Goal: Information Seeking & Learning: Learn about a topic

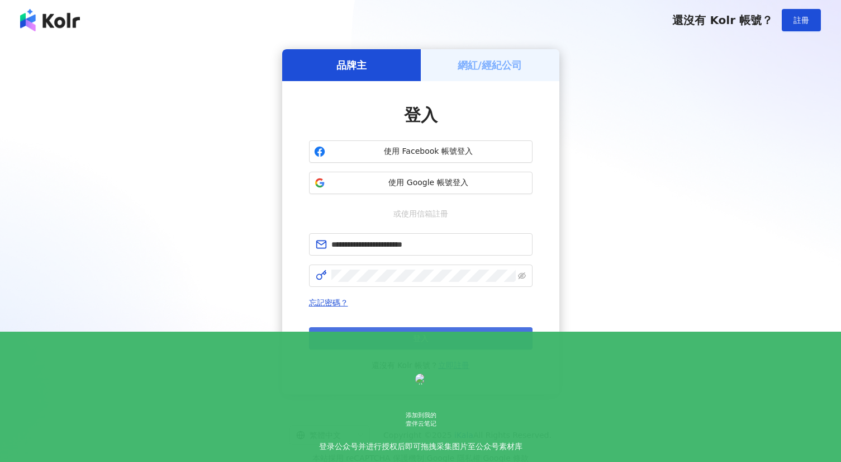
click at [450, 338] on button "登入" at bounding box center [421, 338] width 224 height 22
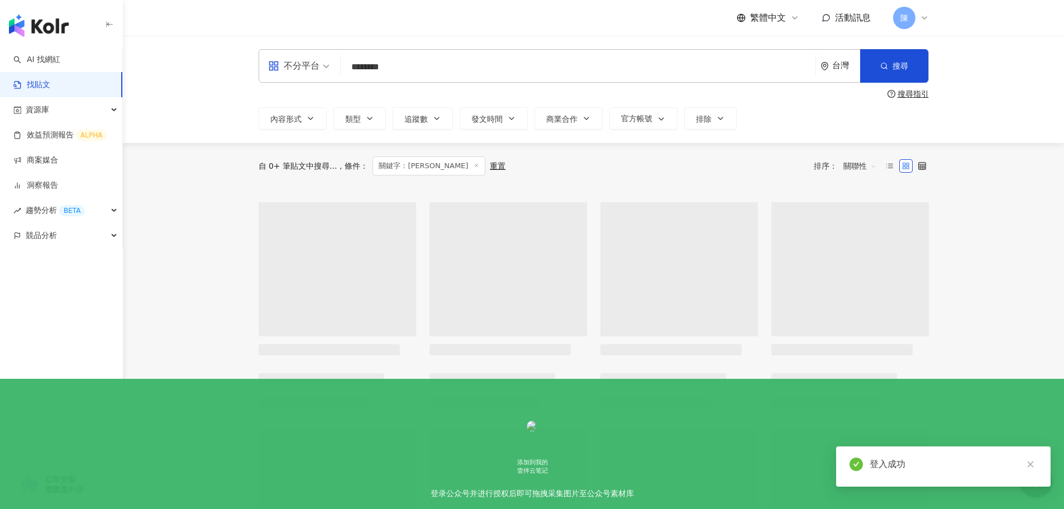
click at [415, 70] on input "********" at bounding box center [578, 67] width 466 height 24
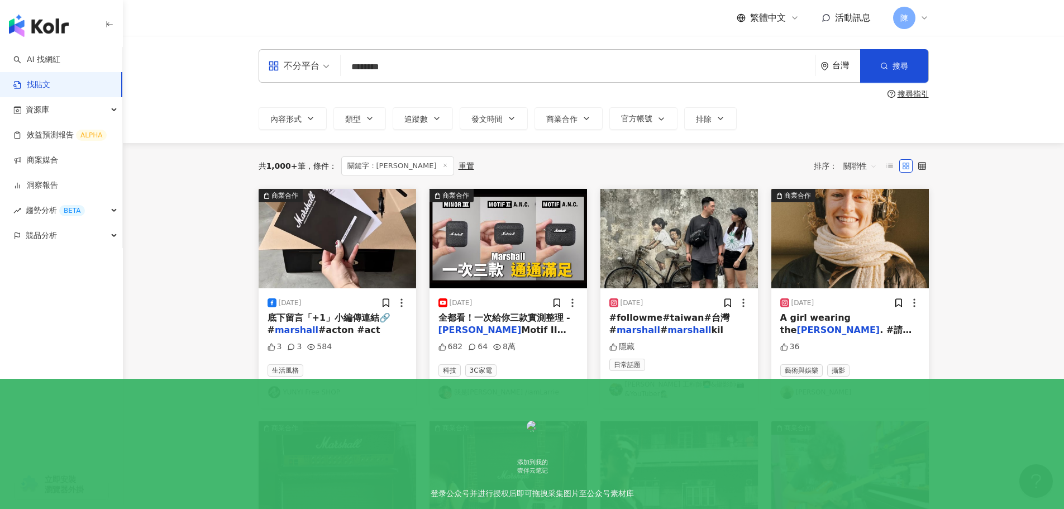
drag, startPoint x: 415, startPoint y: 67, endPoint x: 310, endPoint y: 68, distance: 104.5
click at [310, 68] on div "不分平台 marshall ******** 台灣 搜尋" at bounding box center [594, 66] width 671 height 34
click at [829, 60] on div "台灣" at bounding box center [841, 66] width 40 height 32
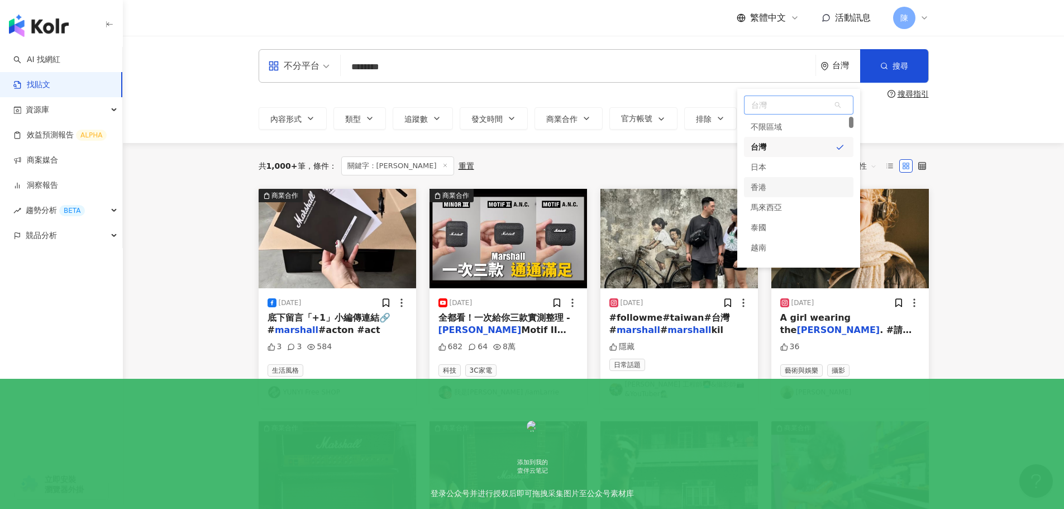
click at [765, 186] on div "香港" at bounding box center [759, 187] width 16 height 20
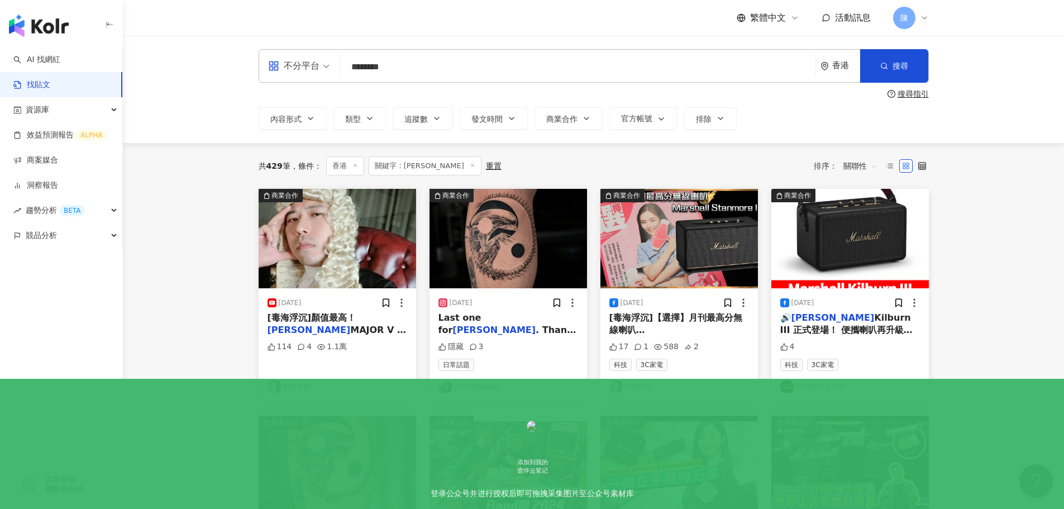
drag, startPoint x: 413, startPoint y: 64, endPoint x: 340, endPoint y: 60, distance: 73.3
click at [340, 60] on div "不分平台 marshall ******** 香港 搜尋" at bounding box center [594, 66] width 671 height 34
paste input "**********"
click at [840, 70] on button "搜尋" at bounding box center [894, 66] width 68 height 34
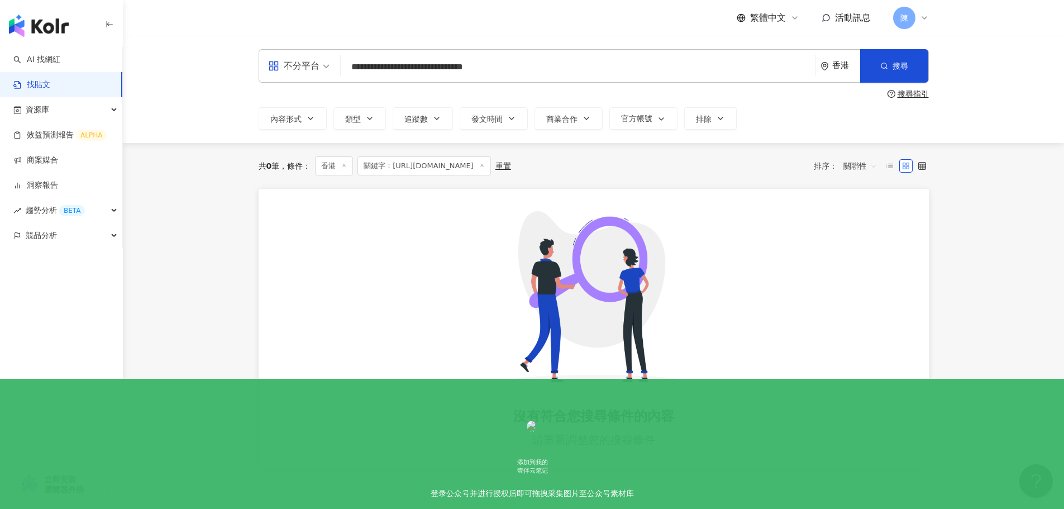
drag, startPoint x: 507, startPoint y: 71, endPoint x: 335, endPoint y: 69, distance: 172.7
click at [335, 69] on div "**********" at bounding box center [594, 66] width 671 height 34
paste input "search"
type input "******"
click at [840, 64] on button "搜尋" at bounding box center [894, 66] width 68 height 34
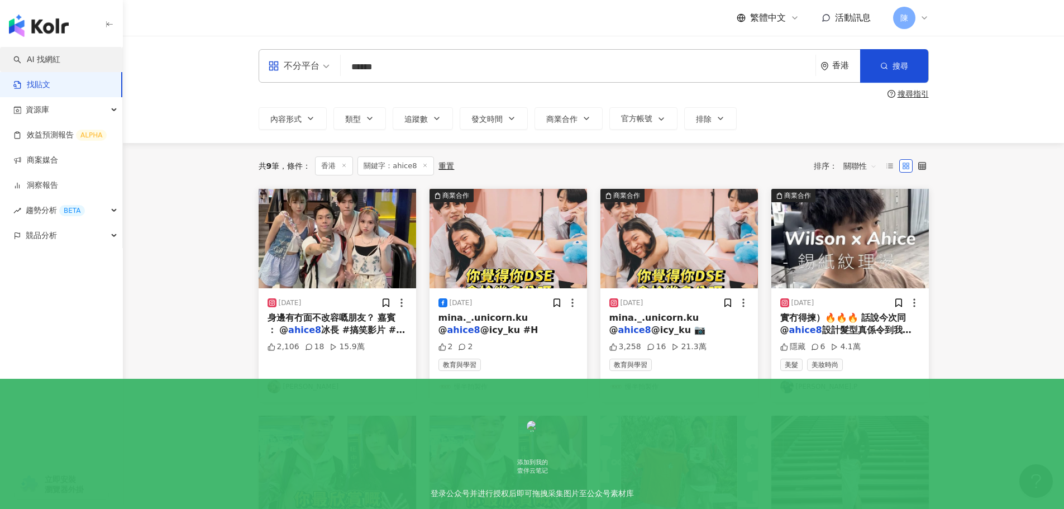
click at [47, 57] on link "AI 找網紅" at bounding box center [36, 59] width 47 height 11
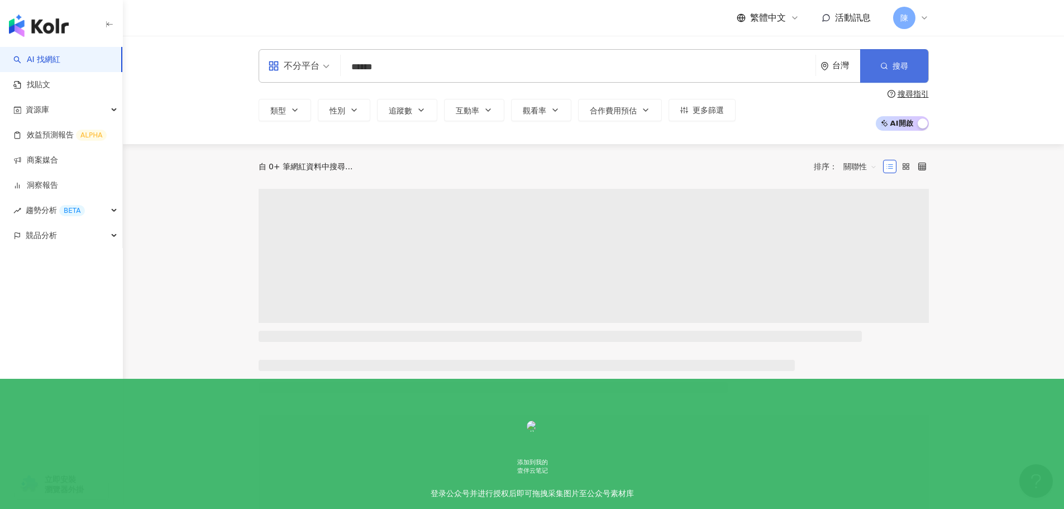
type input "******"
click at [840, 70] on span "button" at bounding box center [885, 65] width 8 height 9
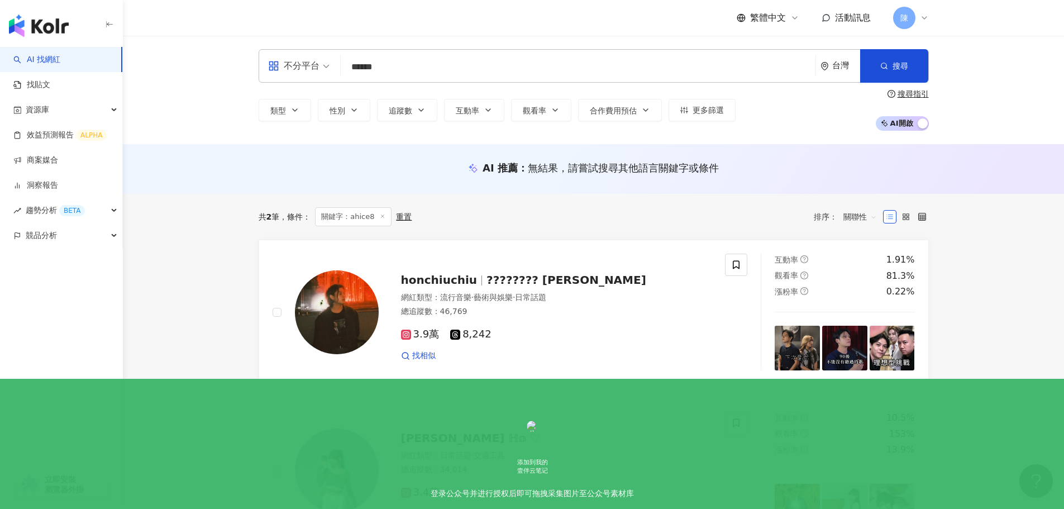
click at [840, 68] on div "台灣" at bounding box center [847, 65] width 28 height 9
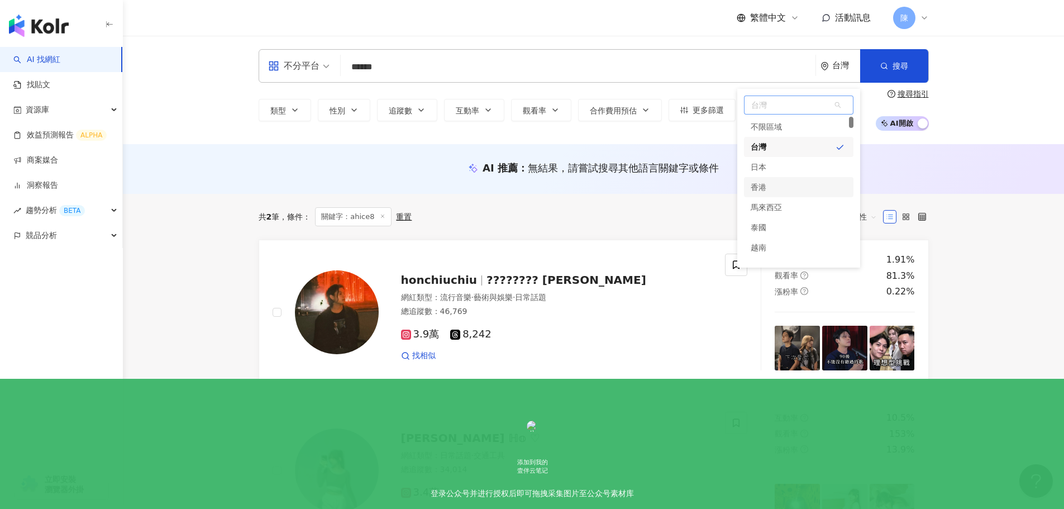
click at [779, 186] on div "香港" at bounding box center [799, 187] width 110 height 20
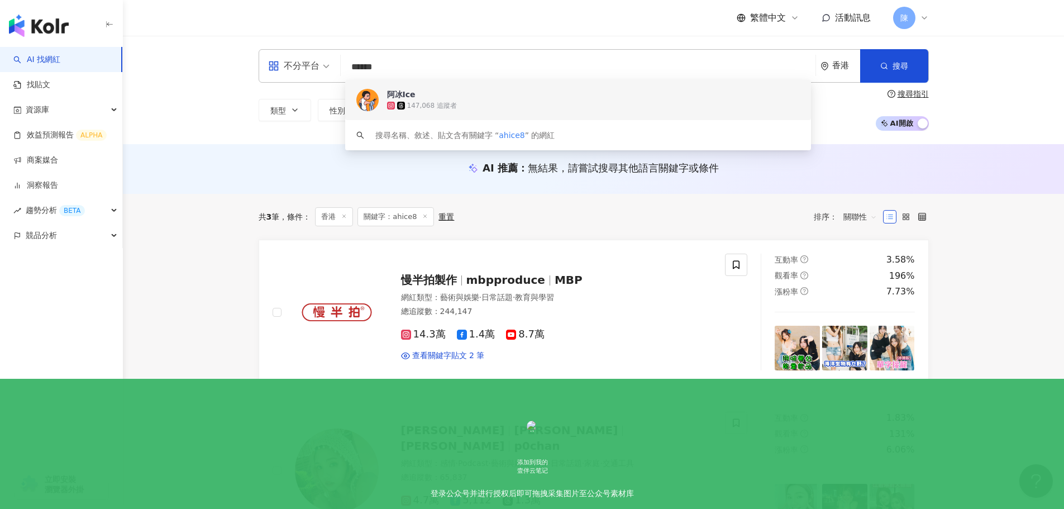
click at [468, 96] on span "阿冰Ice" at bounding box center [572, 94] width 370 height 11
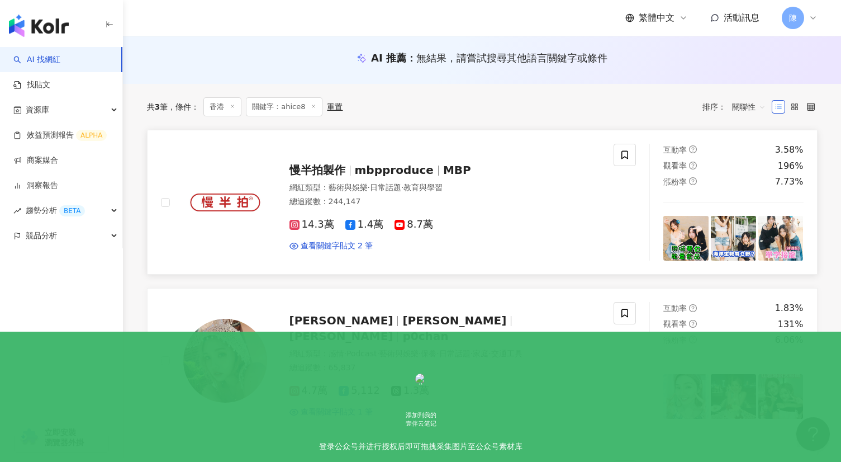
scroll to position [111, 0]
click at [308, 169] on span "慢半拍製作" at bounding box center [317, 168] width 56 height 13
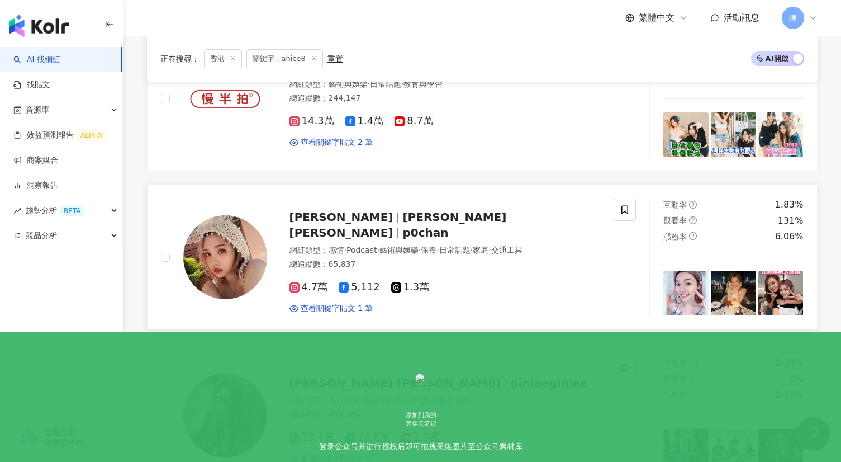
scroll to position [0, 0]
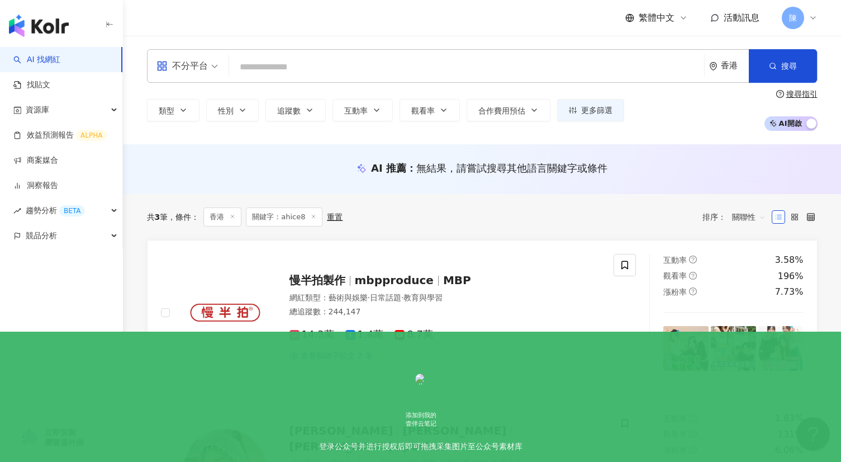
drag, startPoint x: 354, startPoint y: 64, endPoint x: 306, endPoint y: 74, distance: 49.5
click at [352, 65] on input "search" at bounding box center [467, 66] width 466 height 21
click at [186, 66] on div "不分平台" at bounding box center [181, 66] width 51 height 18
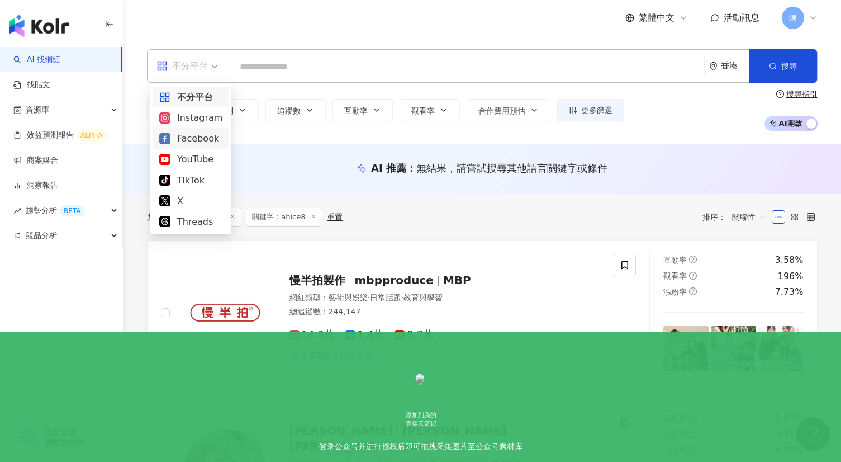
drag, startPoint x: 189, startPoint y: 118, endPoint x: 191, endPoint y: 134, distance: 15.8
click at [191, 134] on div "不分平台 Instagram Facebook YouTube TikTok X Threads" at bounding box center [191, 159] width 77 height 145
click at [190, 136] on div "Facebook" at bounding box center [190, 138] width 63 height 14
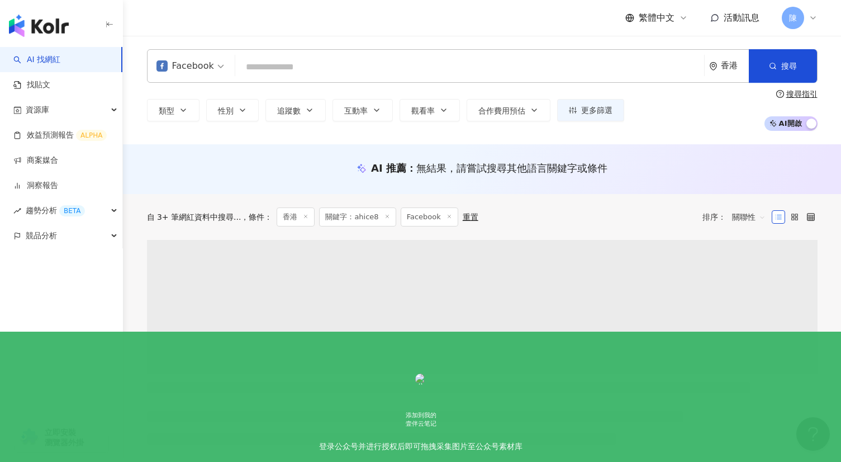
click at [401, 220] on span "Facebook" at bounding box center [430, 216] width 58 height 19
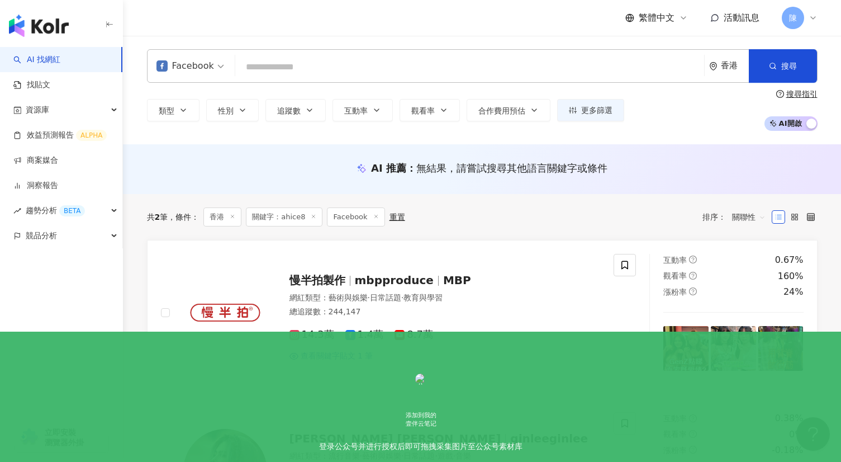
click at [312, 216] on icon at bounding box center [314, 216] width 6 height 6
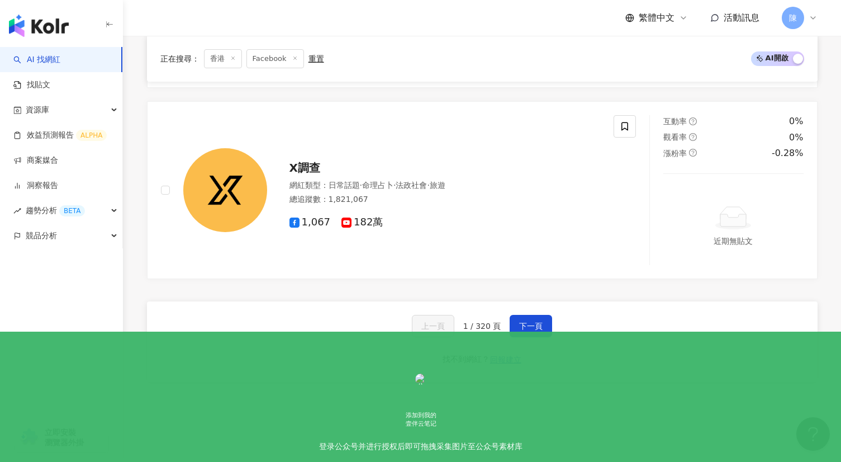
scroll to position [1970, 0]
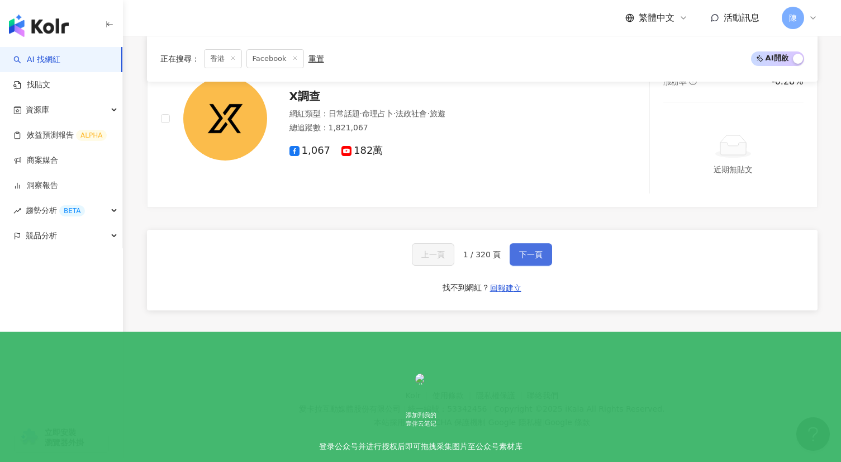
click at [539, 255] on span "下一頁" at bounding box center [530, 254] width 23 height 9
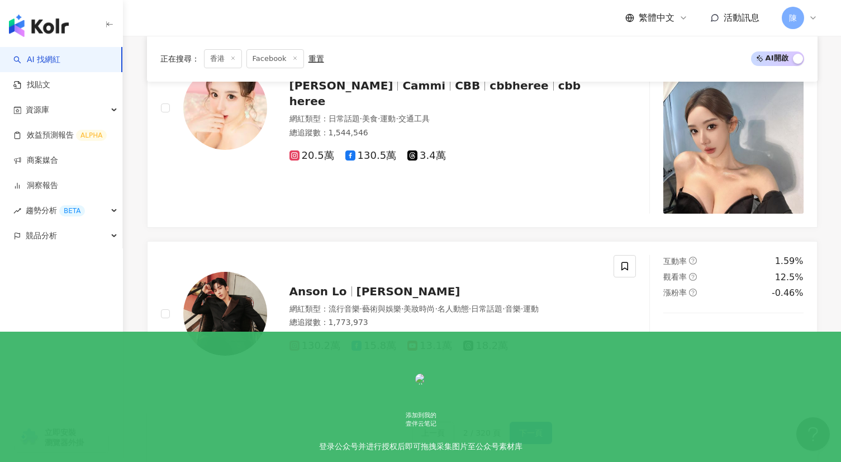
scroll to position [2032, 0]
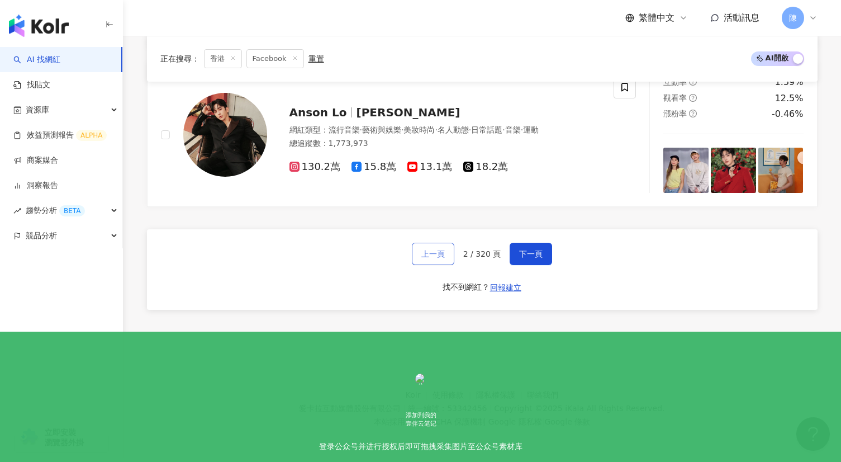
click at [427, 259] on button "上一頁" at bounding box center [433, 253] width 42 height 22
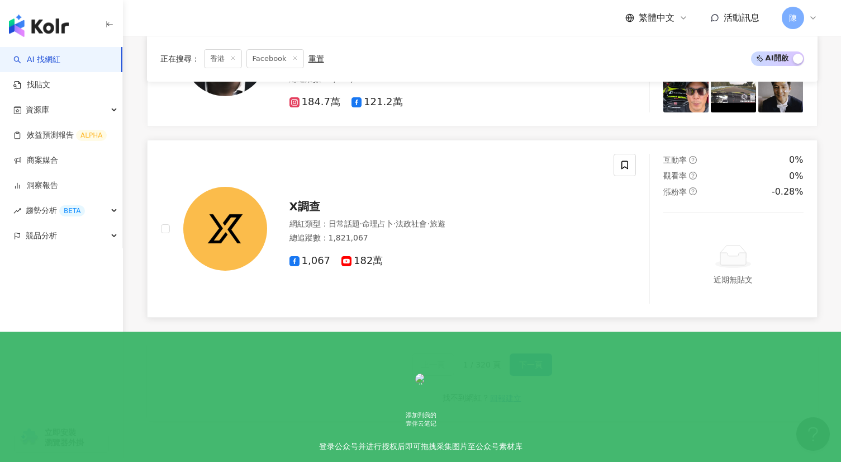
scroll to position [1859, 0]
click at [299, 202] on span "X調查" at bounding box center [304, 206] width 31 height 13
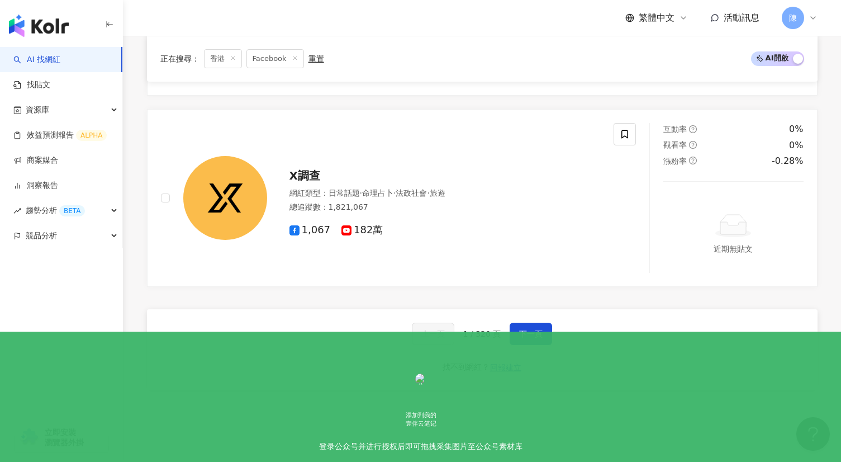
click at [530, 348] on div "上一頁 1 / 320 頁 下一頁 找不到網紅？ 回報建立" at bounding box center [482, 349] width 671 height 80
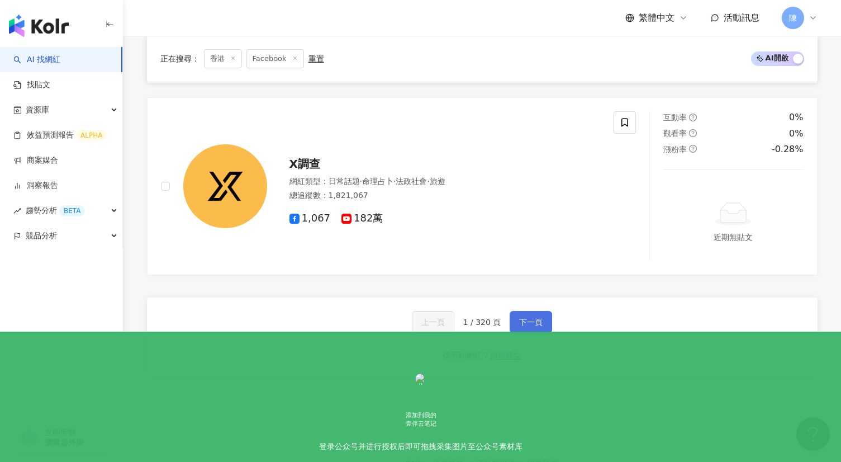
click at [534, 332] on div "上一頁 1 / 320 頁 下一頁 找不到網紅？ 回報建立" at bounding box center [482, 337] width 671 height 80
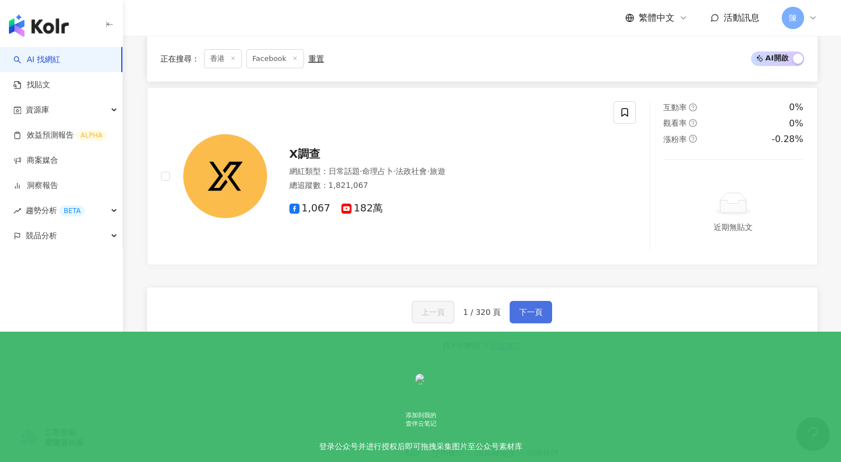
click at [531, 315] on span "下一頁" at bounding box center [530, 311] width 23 height 9
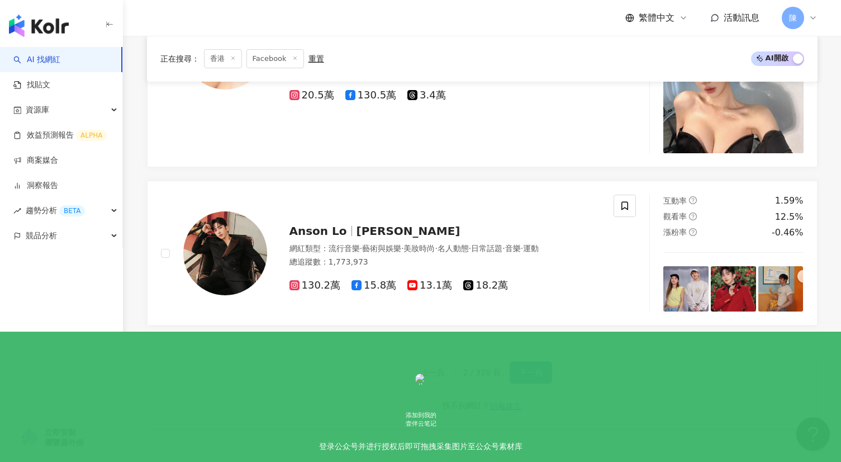
scroll to position [1914, 0]
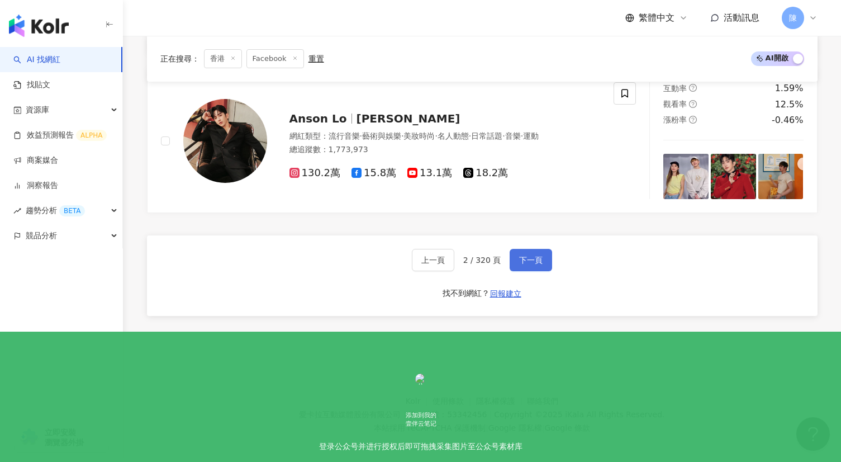
click at [530, 258] on span "下一頁" at bounding box center [530, 259] width 23 height 9
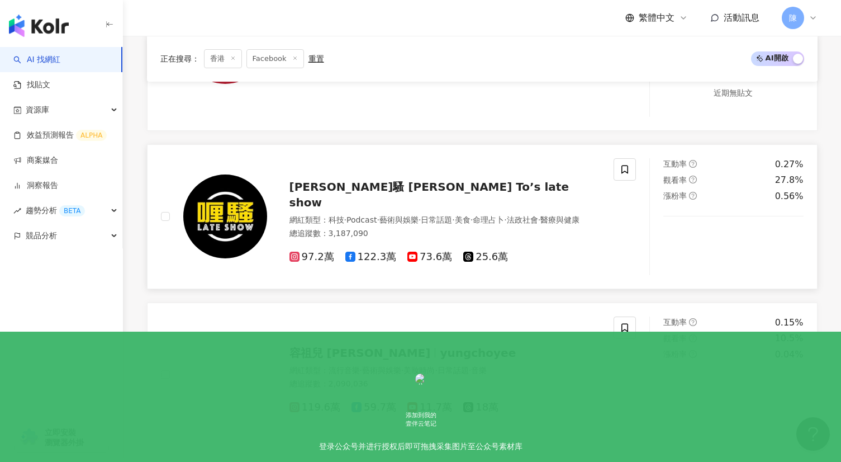
scroll to position [558, 0]
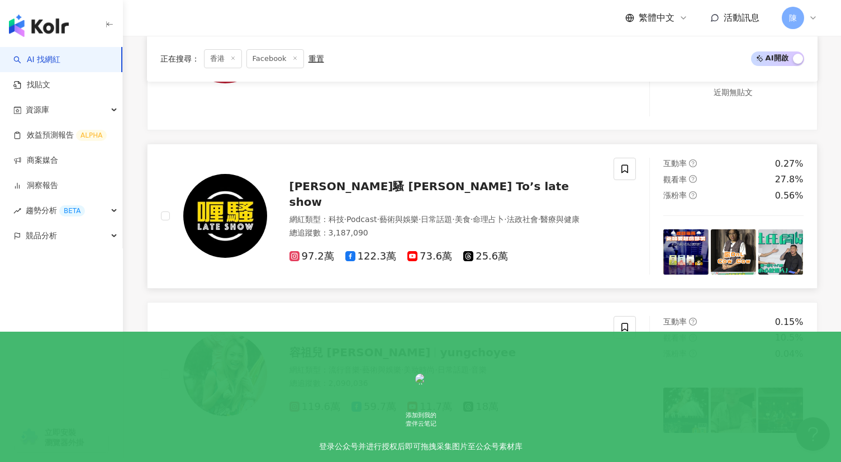
click at [256, 202] on img at bounding box center [225, 216] width 84 height 84
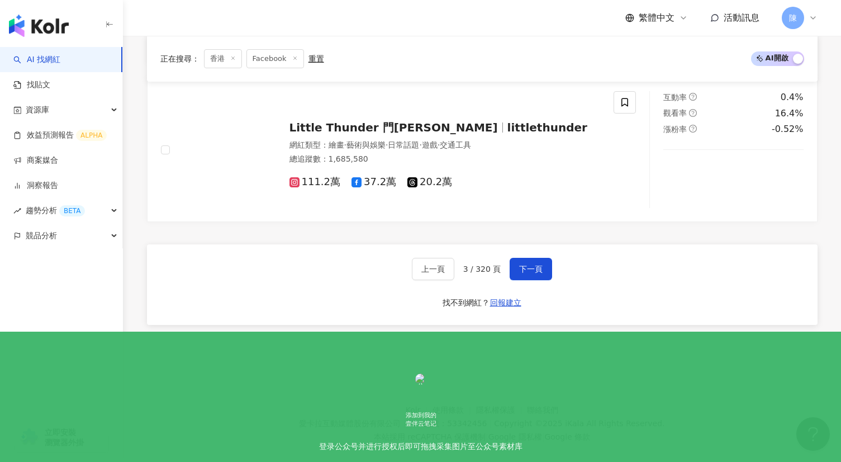
scroll to position [1904, 0]
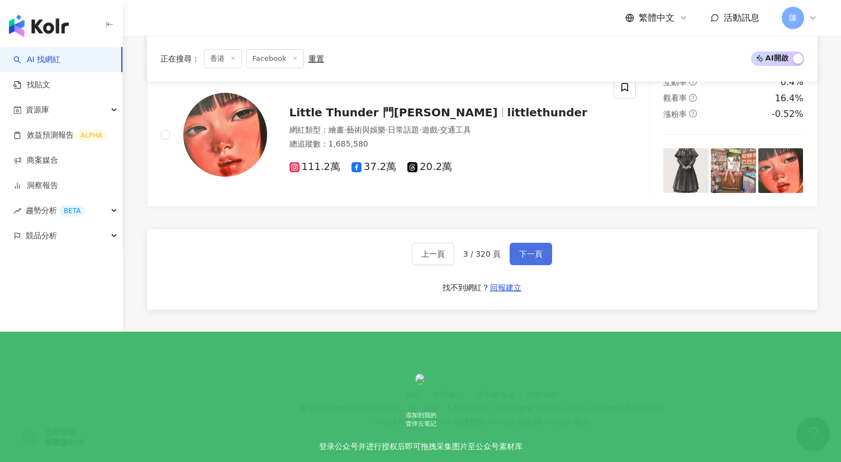
click at [522, 250] on span "下一頁" at bounding box center [530, 253] width 23 height 9
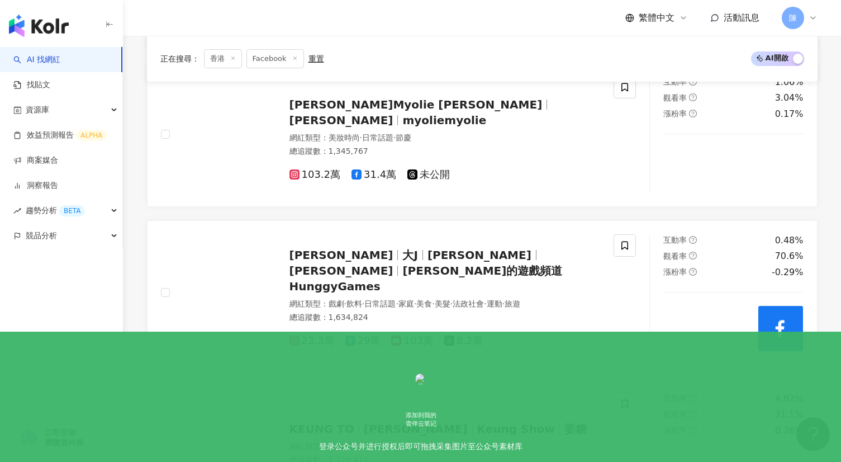
scroll to position [923, 0]
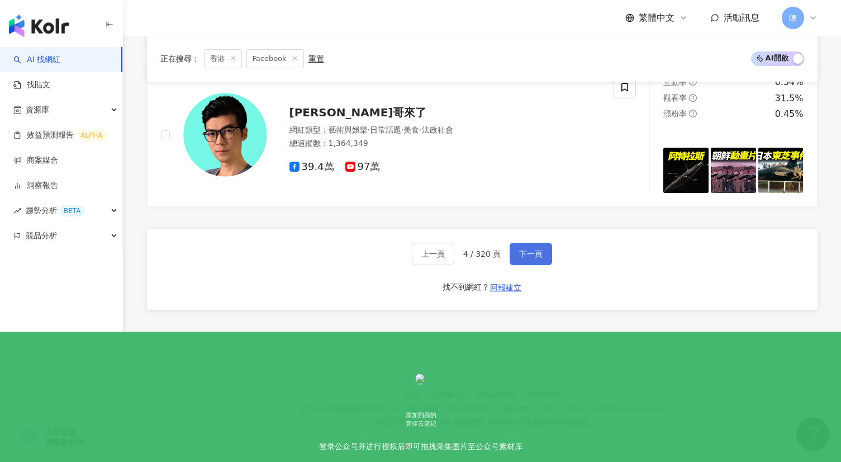
click at [532, 256] on span "下一頁" at bounding box center [530, 253] width 23 height 9
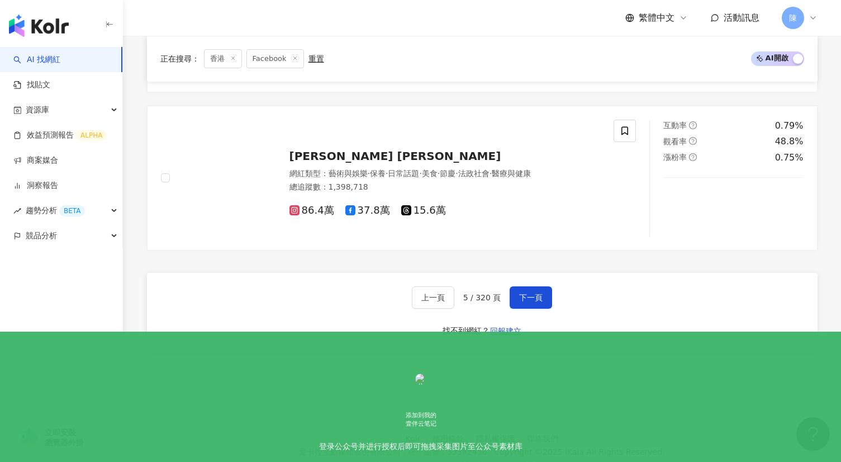
scroll to position [1904, 0]
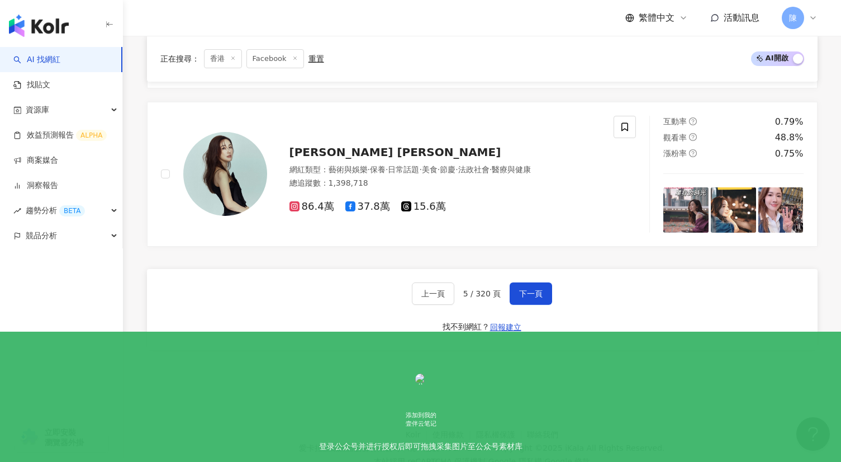
click at [526, 269] on div "上一頁 5 / 320 頁 下一頁 找不到網紅？ 回報建立" at bounding box center [482, 309] width 671 height 80
click at [527, 289] on span "下一頁" at bounding box center [530, 293] width 23 height 9
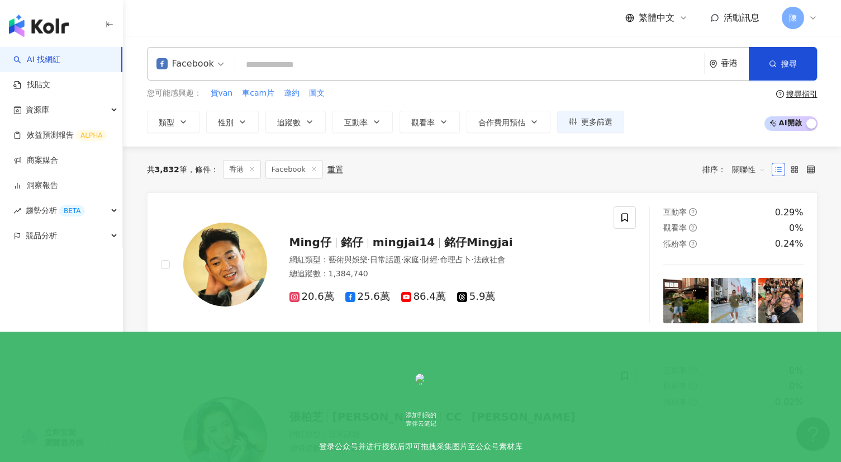
scroll to position [0, 0]
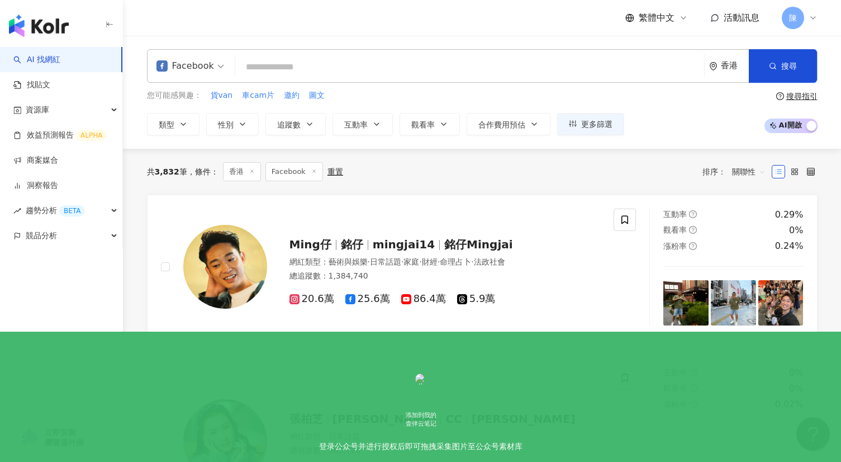
click at [465, 183] on div "共 3,832 筆 條件 ： 香港 Facebook 重置 排序： 關聯性" at bounding box center [482, 172] width 671 height 46
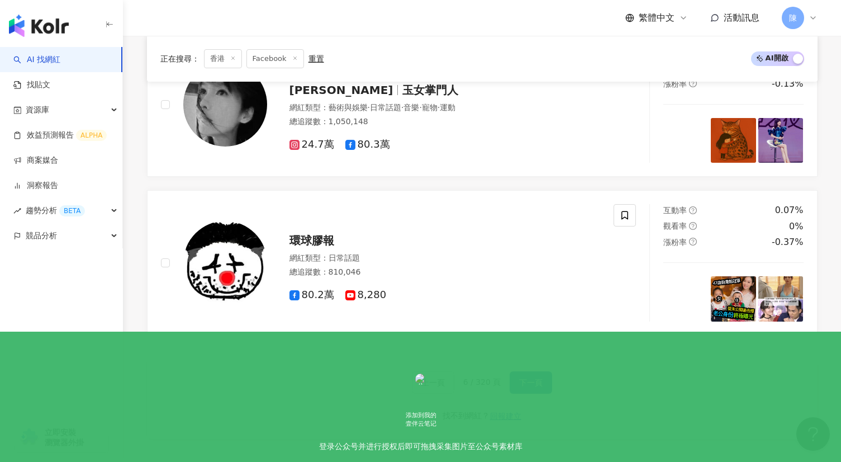
scroll to position [1937, 0]
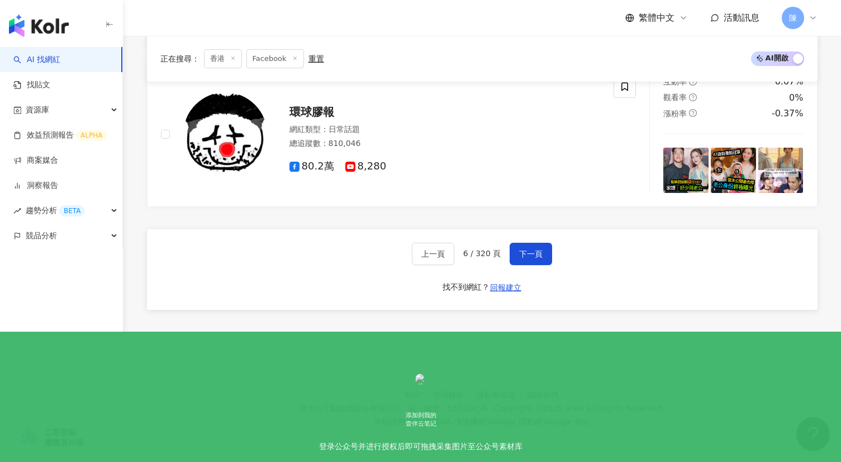
click at [550, 265] on div "上一頁 6 / 320 頁 下一頁 找不到網紅？ 回報建立" at bounding box center [482, 269] width 671 height 80
click at [542, 249] on button "下一頁" at bounding box center [531, 253] width 42 height 22
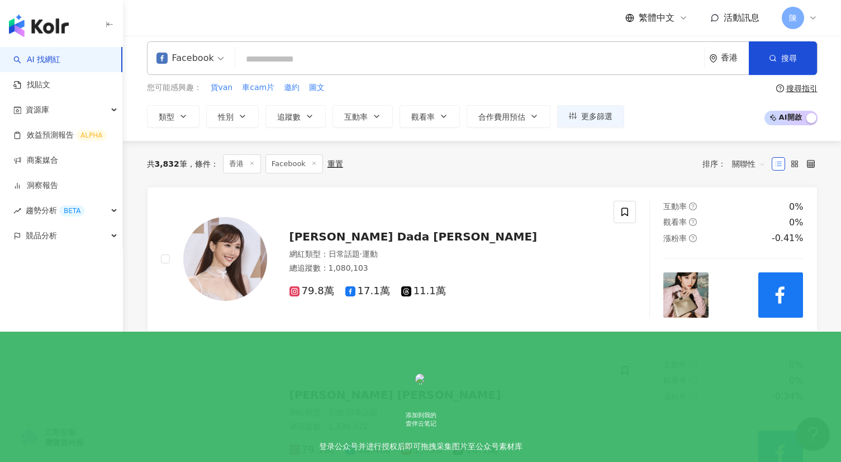
scroll to position [0, 0]
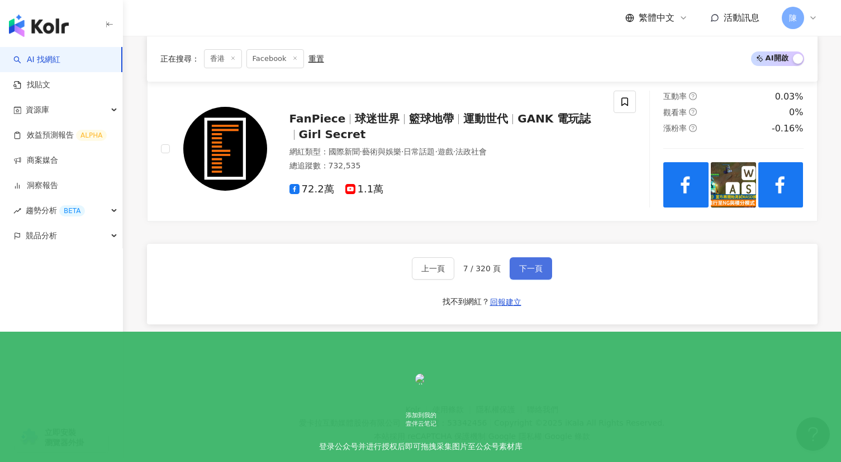
click at [531, 269] on span "下一頁" at bounding box center [530, 268] width 23 height 9
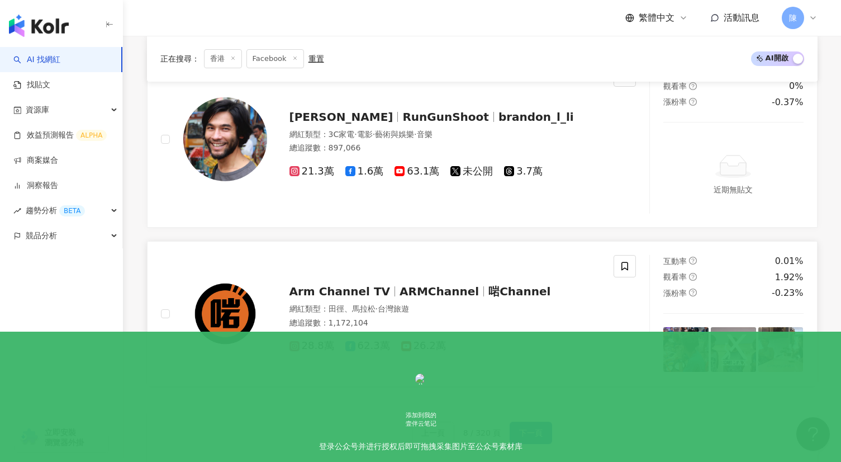
scroll to position [1805, 0]
click at [373, 288] on span "Arm Channel TV" at bounding box center [339, 291] width 101 height 13
click at [533, 436] on span "下一頁" at bounding box center [530, 433] width 23 height 9
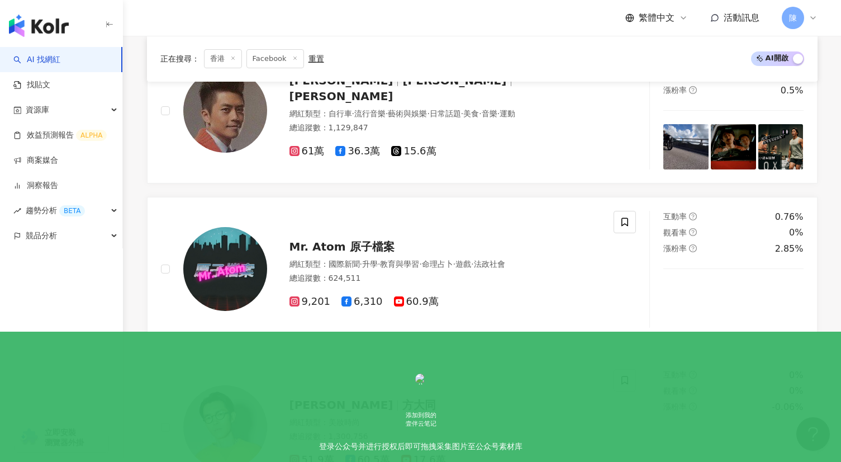
scroll to position [1725, 0]
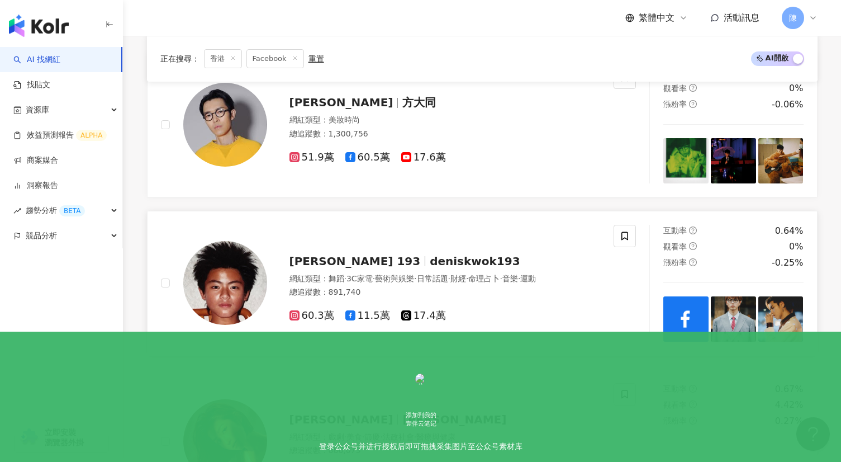
scroll to position [775, 0]
click at [382, 259] on span "郭嘉駿 Denis Kwok 193" at bounding box center [354, 260] width 131 height 13
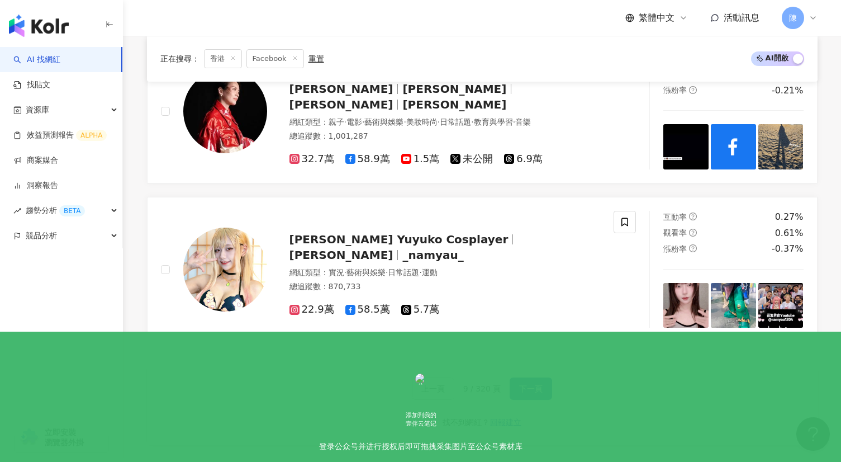
scroll to position [1904, 0]
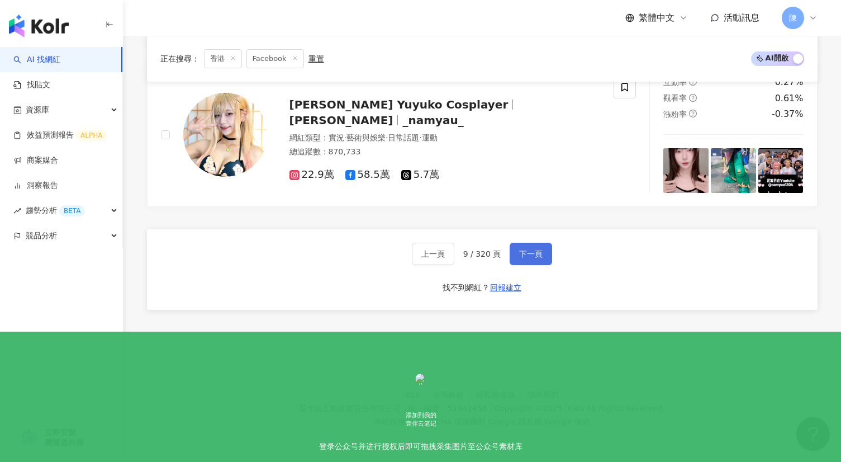
click at [513, 249] on button "下一頁" at bounding box center [531, 253] width 42 height 22
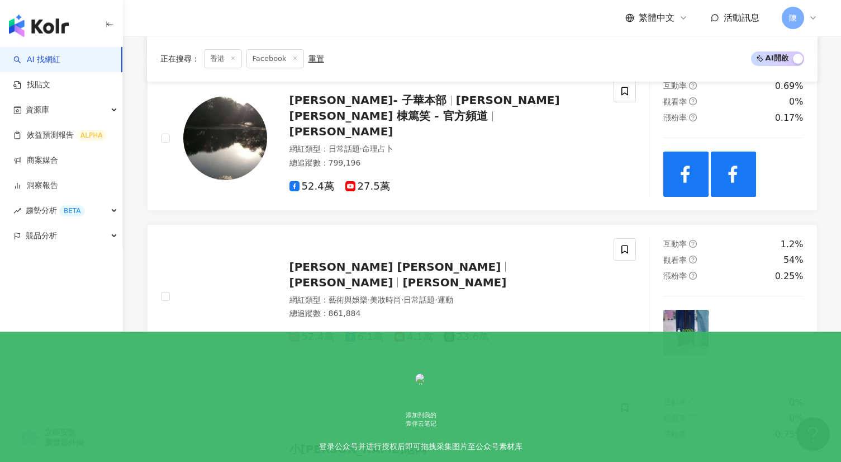
scroll to position [1362, 0]
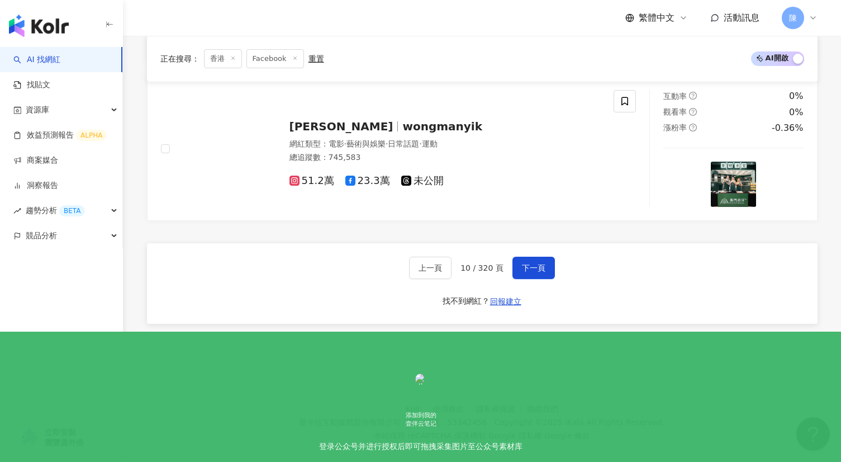
scroll to position [2032, 0]
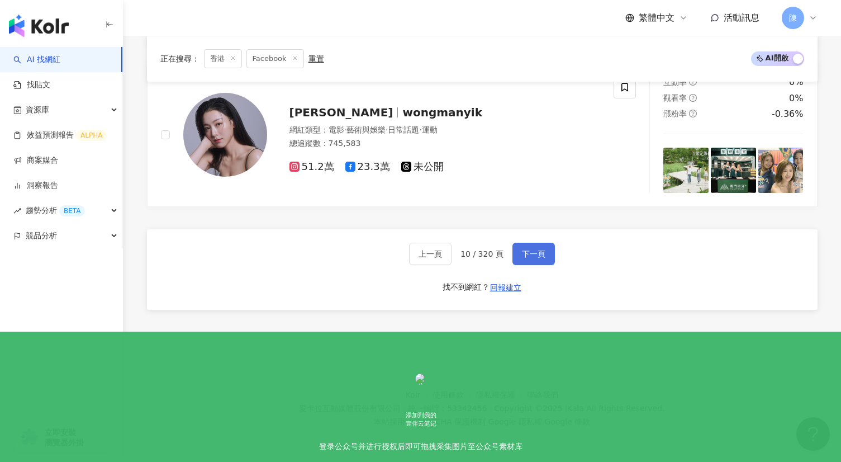
click at [539, 250] on span "下一頁" at bounding box center [533, 253] width 23 height 9
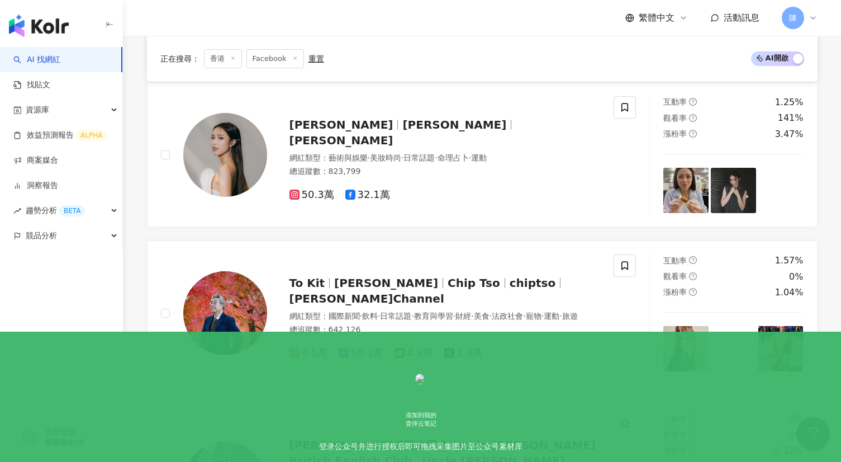
scroll to position [1984, 0]
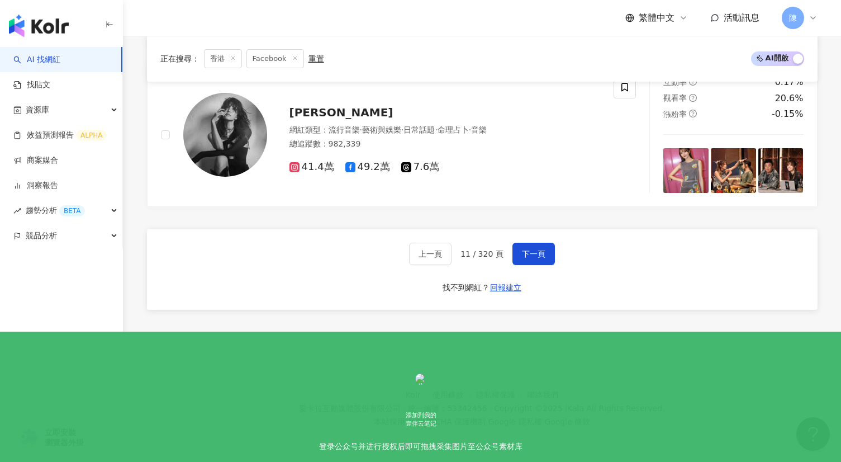
click at [444, 358] on footer "Kolr 使用條款 隱私權保護 聯絡我們 愛卡拉互動媒體股份有限公司 | 統一編號：53342456 | Copyright © 2025 iKala All…" at bounding box center [482, 399] width 718 height 124
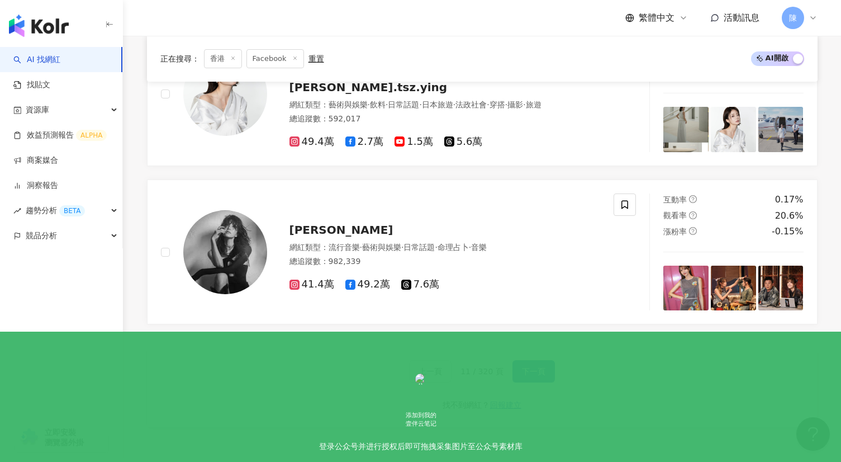
scroll to position [1866, 0]
click at [541, 372] on span "下一頁" at bounding box center [533, 371] width 23 height 9
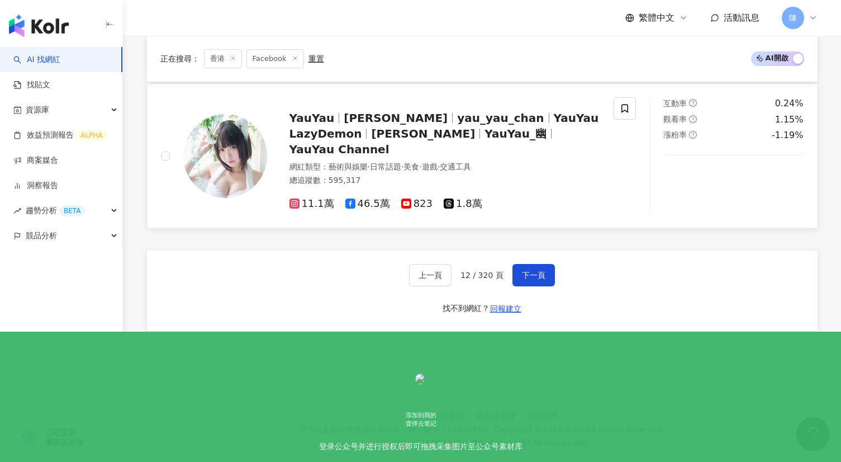
scroll to position [1872, 0]
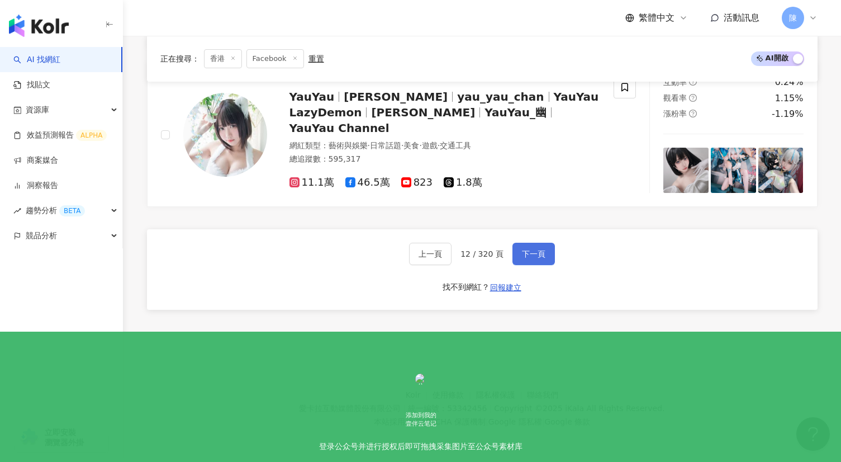
click at [534, 253] on span "下一頁" at bounding box center [533, 253] width 23 height 9
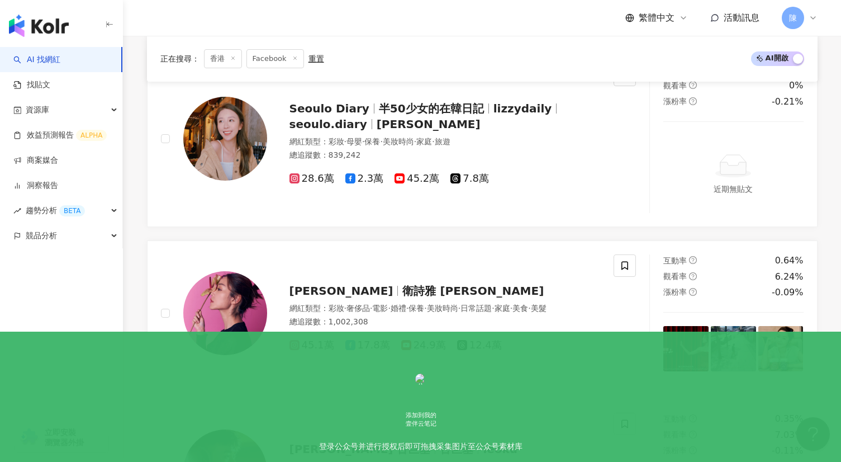
scroll to position [1970, 0]
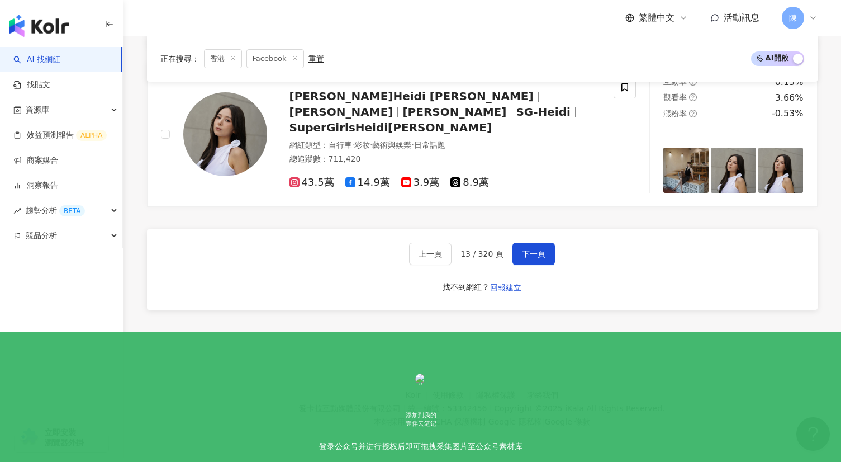
click at [522, 256] on span "下一頁" at bounding box center [533, 253] width 23 height 9
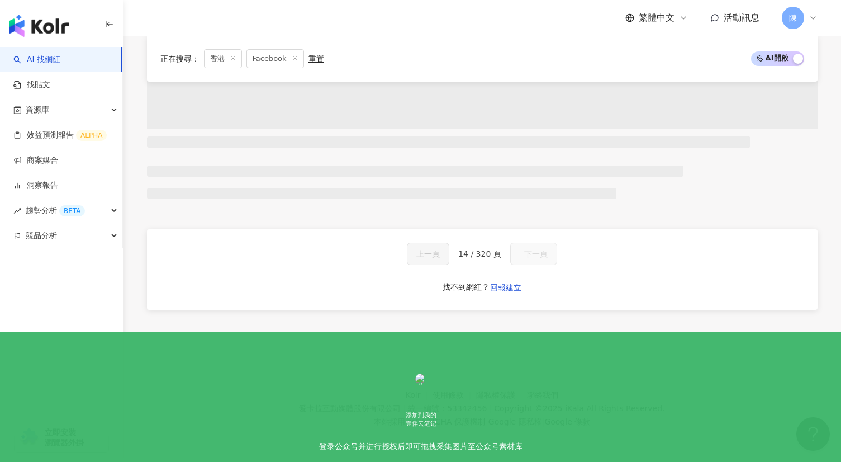
scroll to position [652, 0]
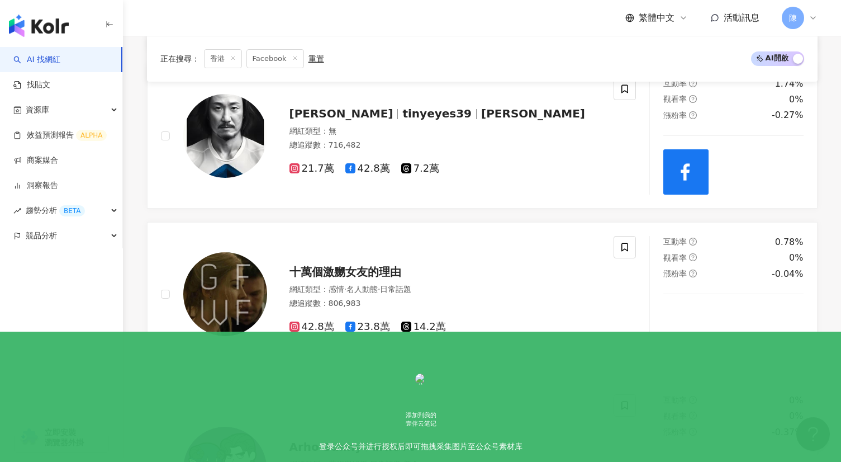
scroll to position [288, 0]
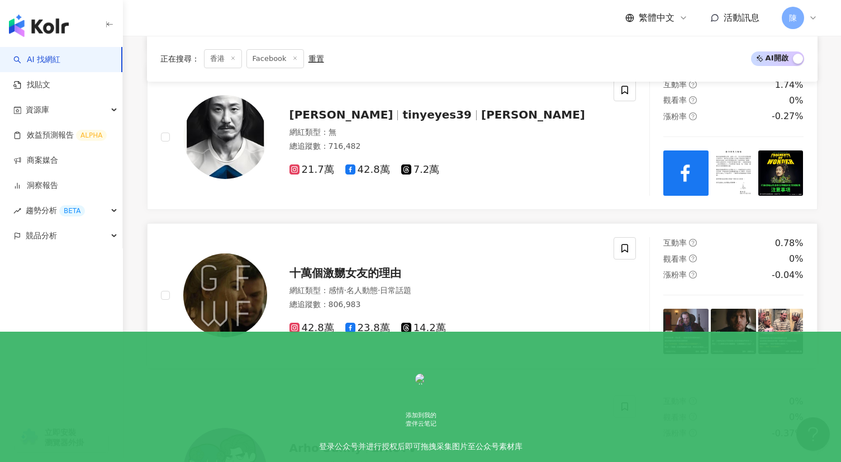
click at [459, 277] on div "十萬個激嬲女友的理由" at bounding box center [444, 273] width 311 height 16
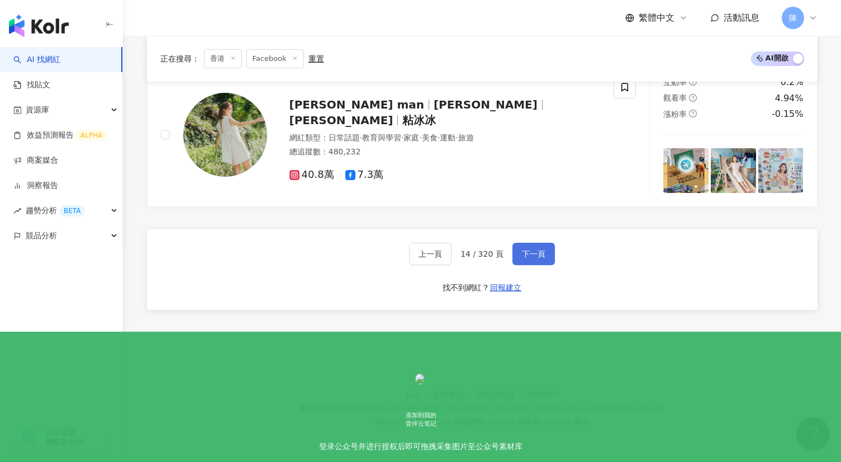
click at [530, 249] on span "下一頁" at bounding box center [533, 253] width 23 height 9
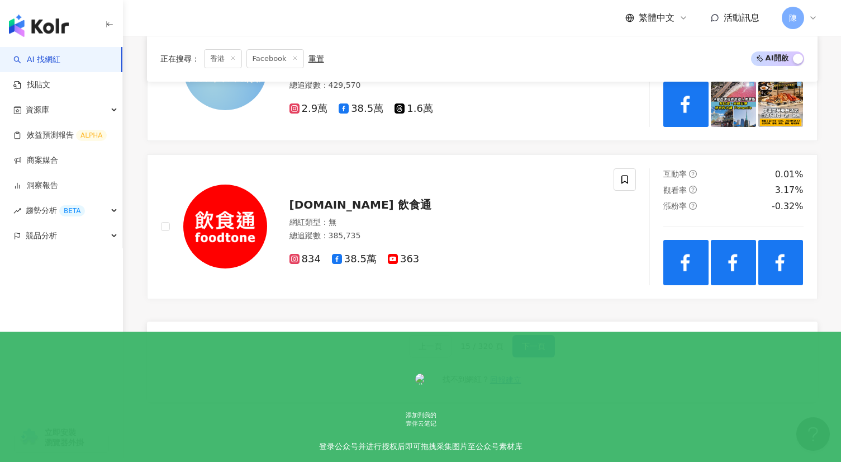
scroll to position [1904, 0]
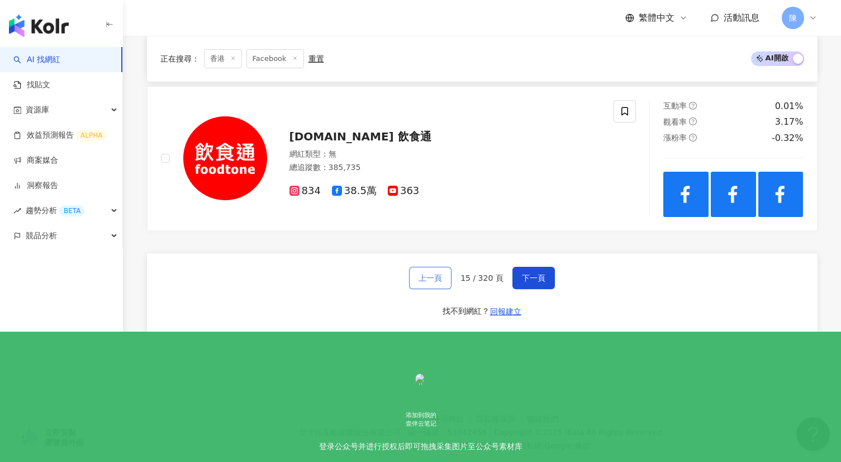
click at [436, 267] on button "上一頁" at bounding box center [430, 278] width 42 height 22
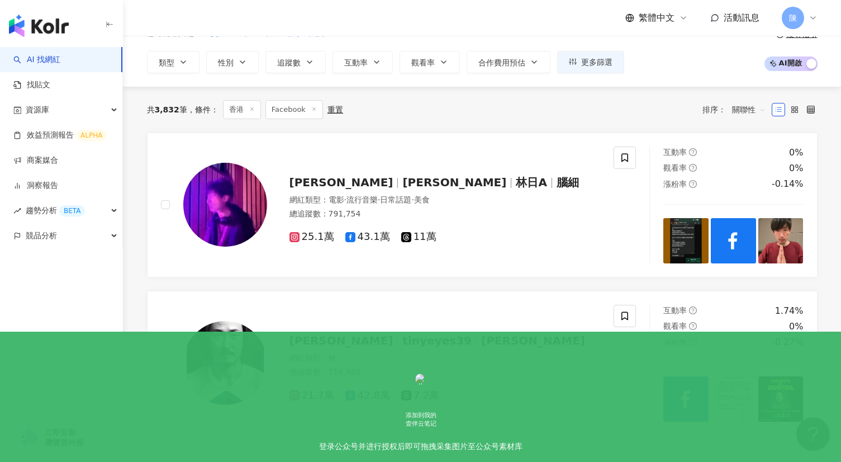
scroll to position [61, 0]
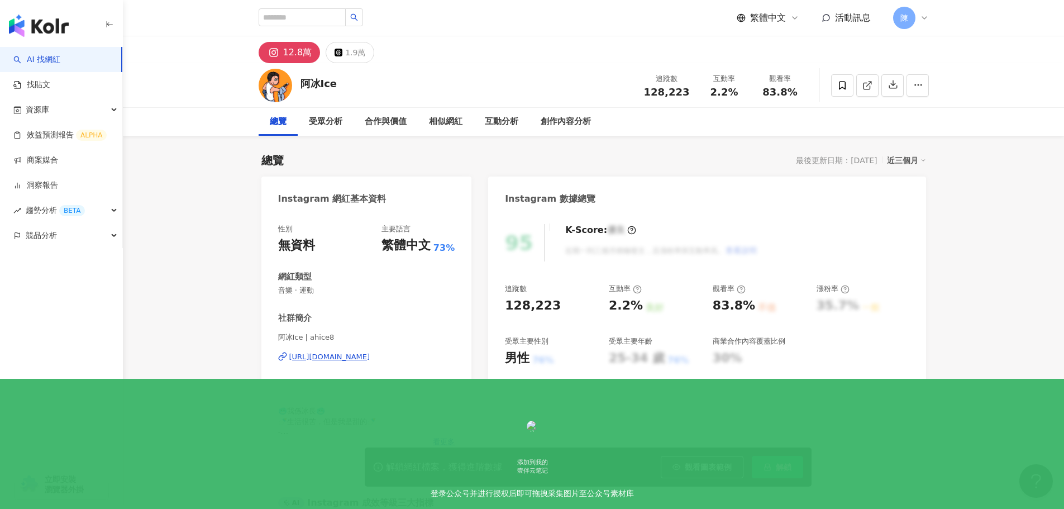
click at [786, 463] on span "解鎖" at bounding box center [784, 467] width 16 height 9
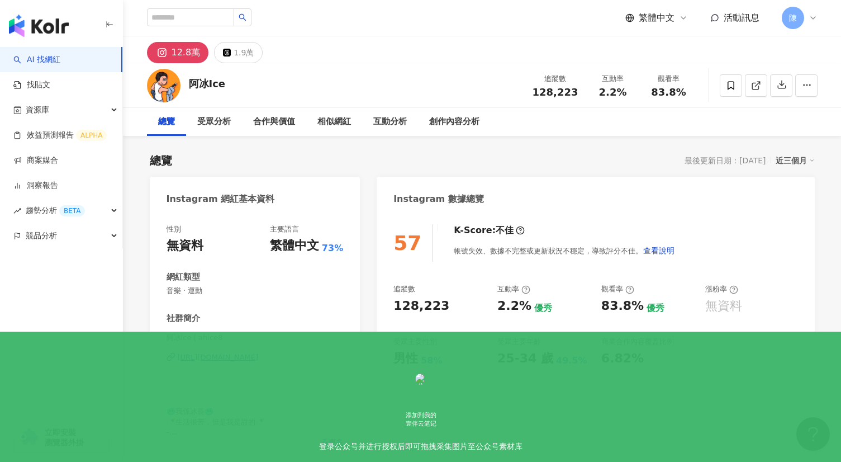
drag, startPoint x: 144, startPoint y: 246, endPoint x: 261, endPoint y: 243, distance: 117.9
drag, startPoint x: 331, startPoint y: 23, endPoint x: 345, endPoint y: 1, distance: 26.7
click at [331, 23] on div "繁體中文 活動訊息 陳" at bounding box center [482, 18] width 671 height 36
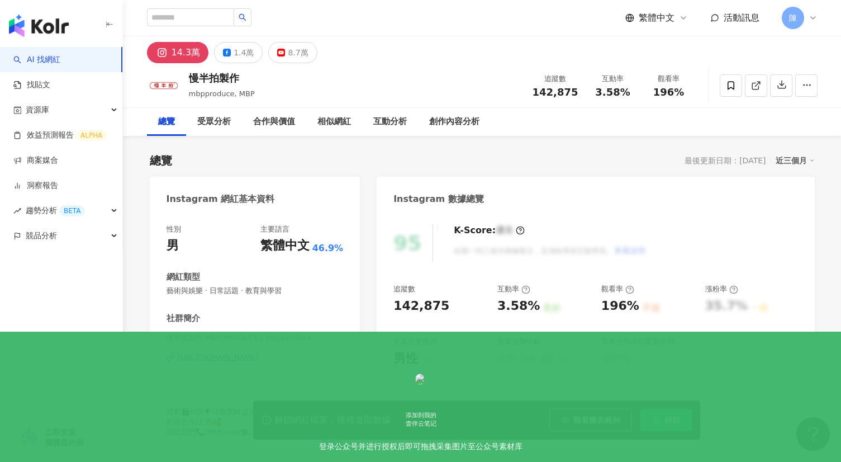
click at [516, 160] on div "總覽 最後更新日期：2025/8/19 近三個月" at bounding box center [482, 161] width 665 height 16
click at [233, 359] on div "https://www.instagram.com/mbpproduce/" at bounding box center [218, 357] width 81 height 10
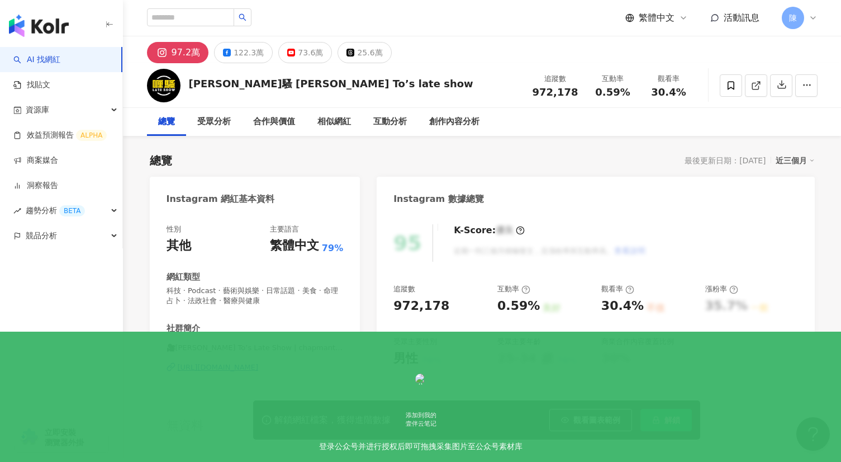
click at [214, 368] on div "[URL][DOMAIN_NAME]" at bounding box center [218, 367] width 81 height 10
click at [284, 58] on button "73.6萬" at bounding box center [305, 52] width 54 height 21
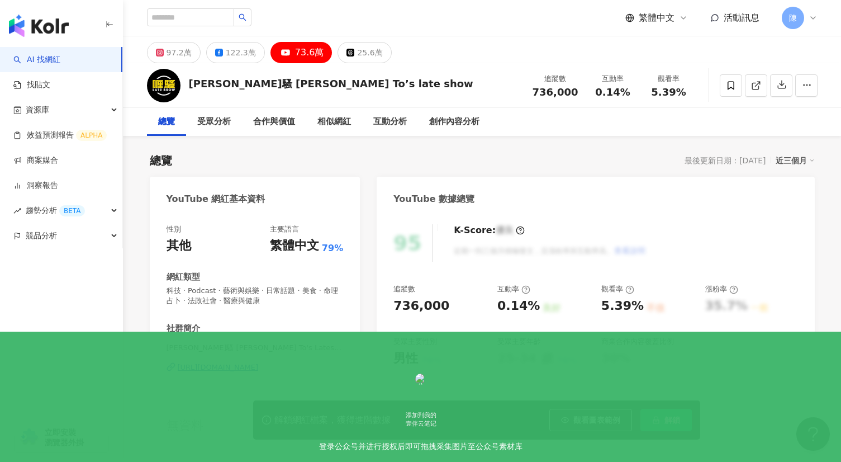
click at [245, 364] on div "[URL][DOMAIN_NAME]" at bounding box center [218, 367] width 81 height 10
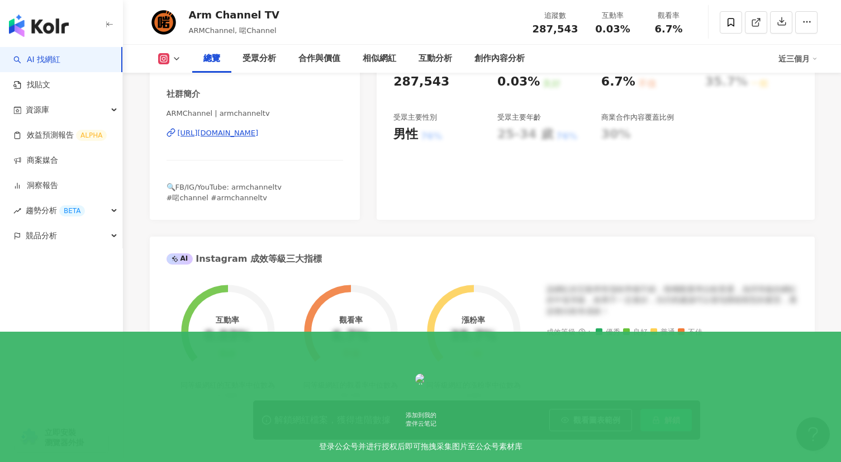
scroll to position [90, 0]
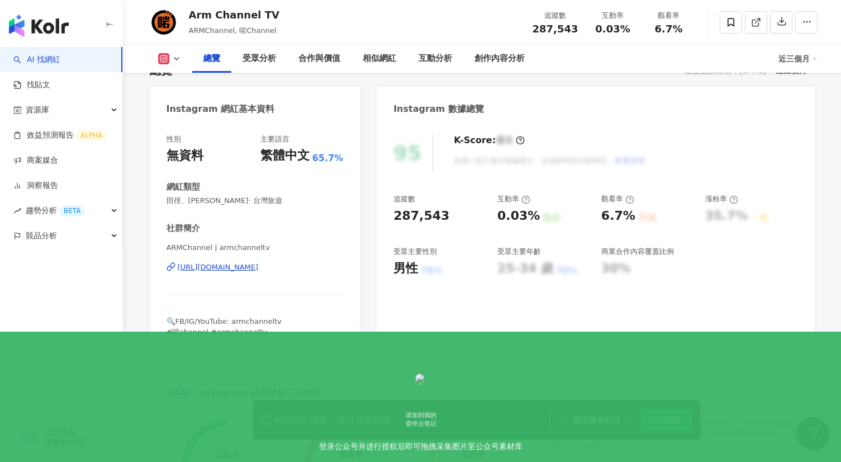
click at [268, 303] on div "ARMChannel | armchanneltv [URL][DOMAIN_NAME]" at bounding box center [255, 274] width 177 height 65
click at [259, 272] on div "https://www.instagram.com/armchanneltv/" at bounding box center [218, 267] width 81 height 10
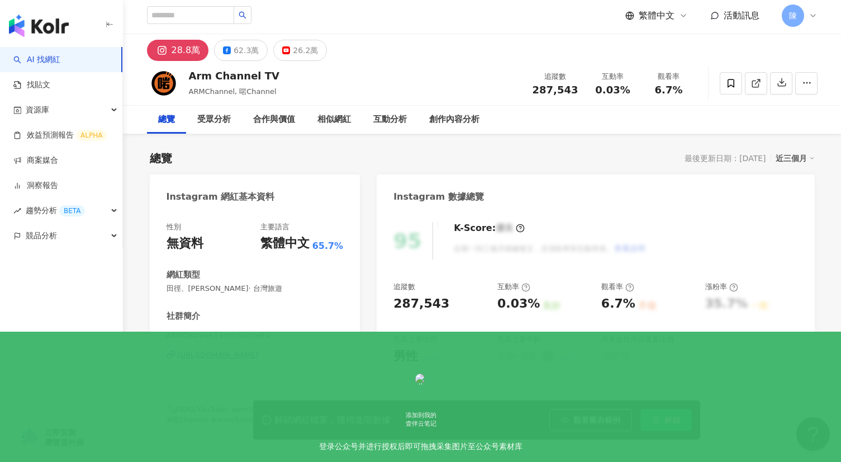
scroll to position [0, 0]
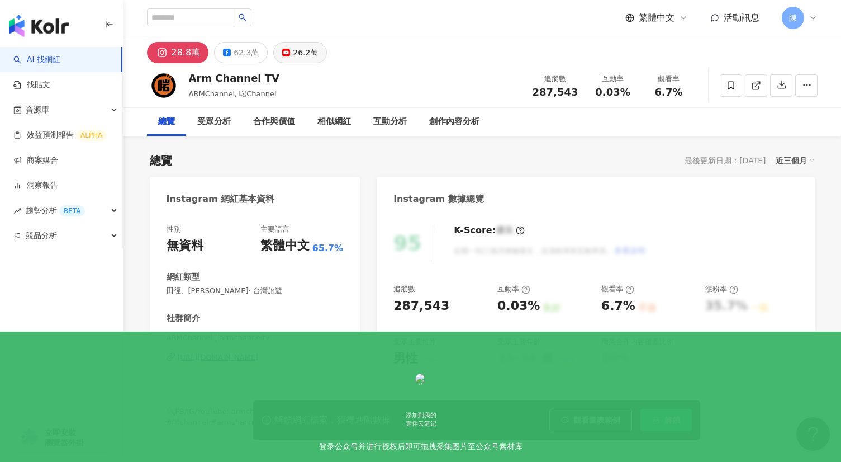
click at [293, 50] on div "26.2萬" at bounding box center [305, 53] width 25 height 16
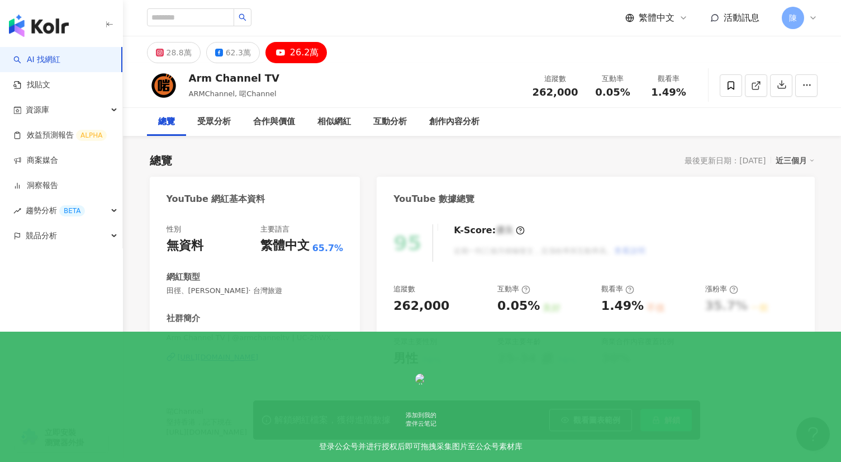
click at [239, 359] on div "https://www.youtube.com/channel/UC-2hWXRgCg-o5Waz36Yt7BA" at bounding box center [218, 357] width 81 height 10
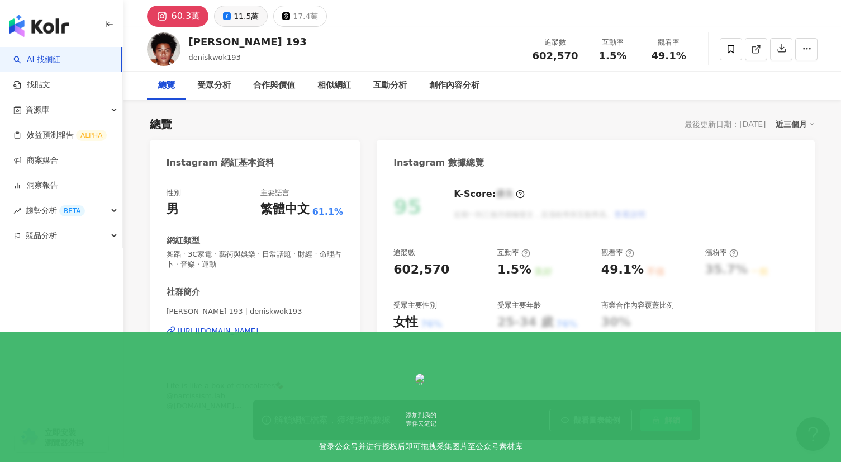
scroll to position [36, 0]
click at [259, 327] on div "https://www.instagram.com/deniskwok193/" at bounding box center [218, 331] width 81 height 10
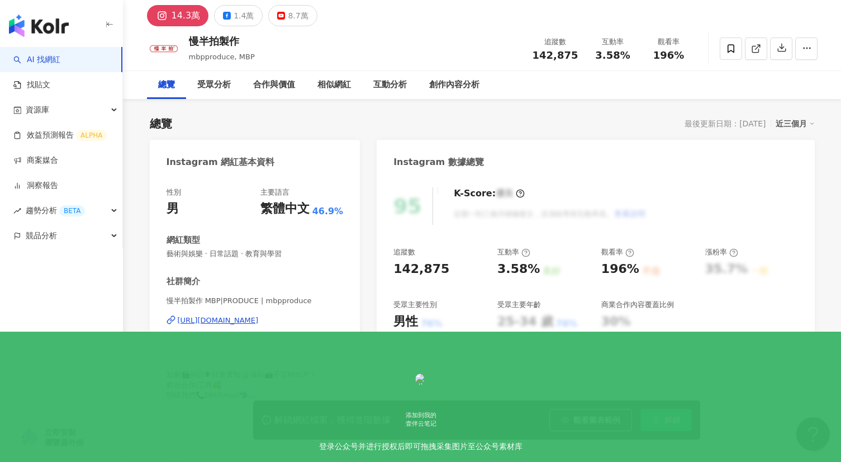
scroll to position [36, 0]
click at [255, 209] on div "性別 男 主要語言 繁體中文 46.9%" at bounding box center [255, 203] width 177 height 30
click at [438, 317] on div "男性 76%" at bounding box center [439, 322] width 93 height 17
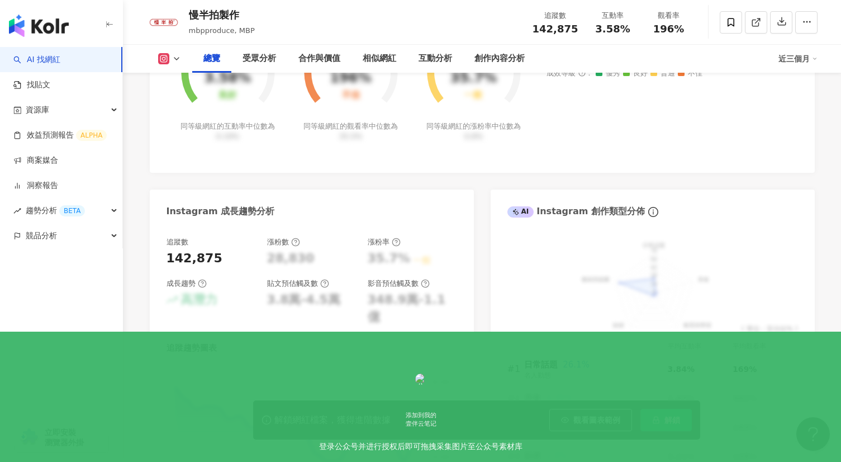
scroll to position [782, 0]
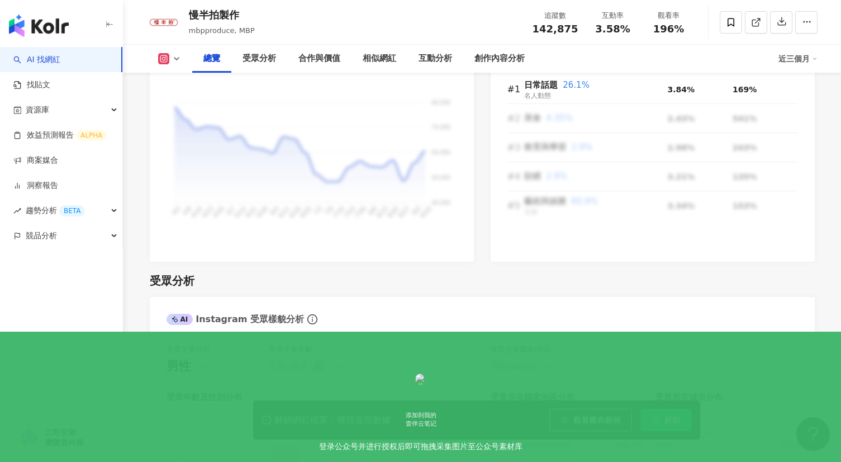
click at [313, 273] on div "受眾分析" at bounding box center [482, 281] width 665 height 16
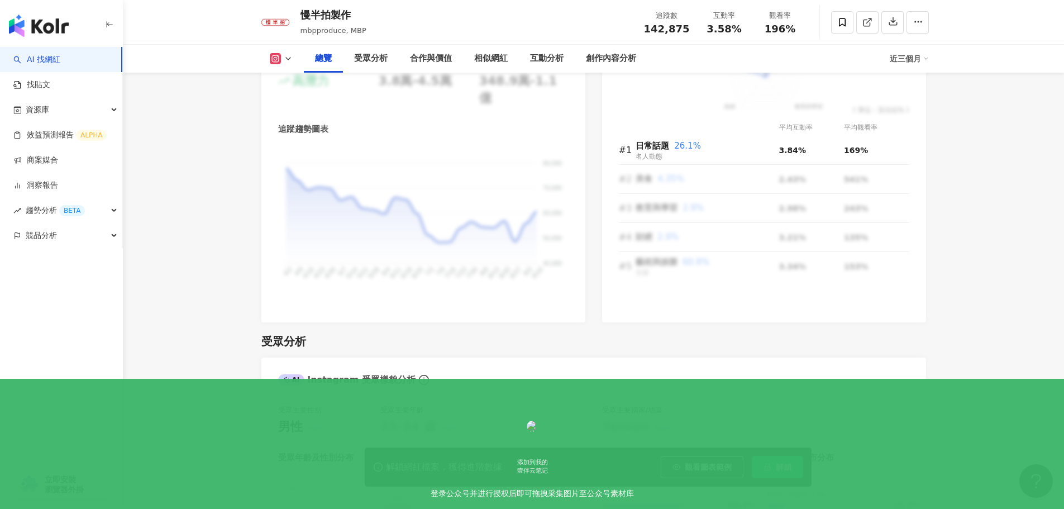
scroll to position [710, 0]
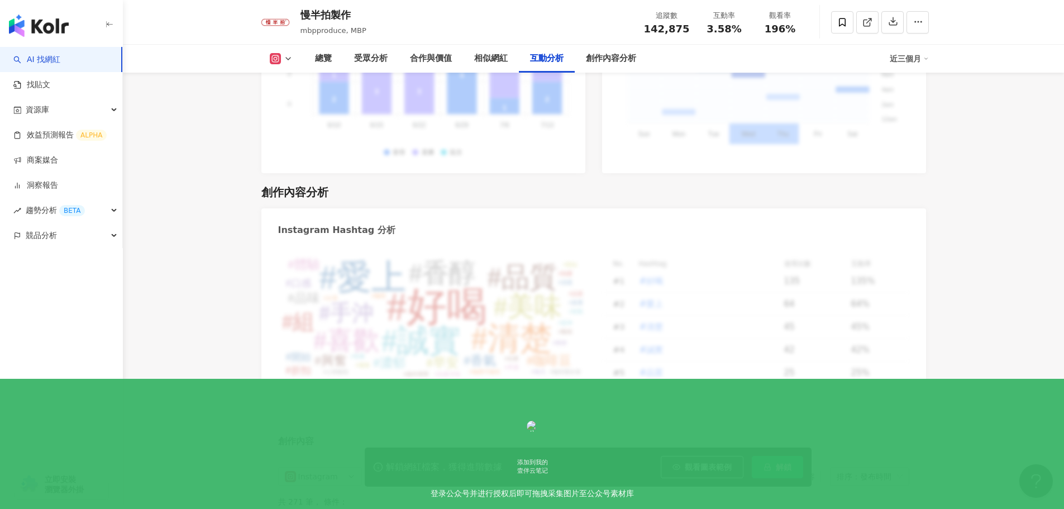
scroll to position [3101, 0]
click at [594, 187] on div "創作內容分析" at bounding box center [593, 194] width 665 height 16
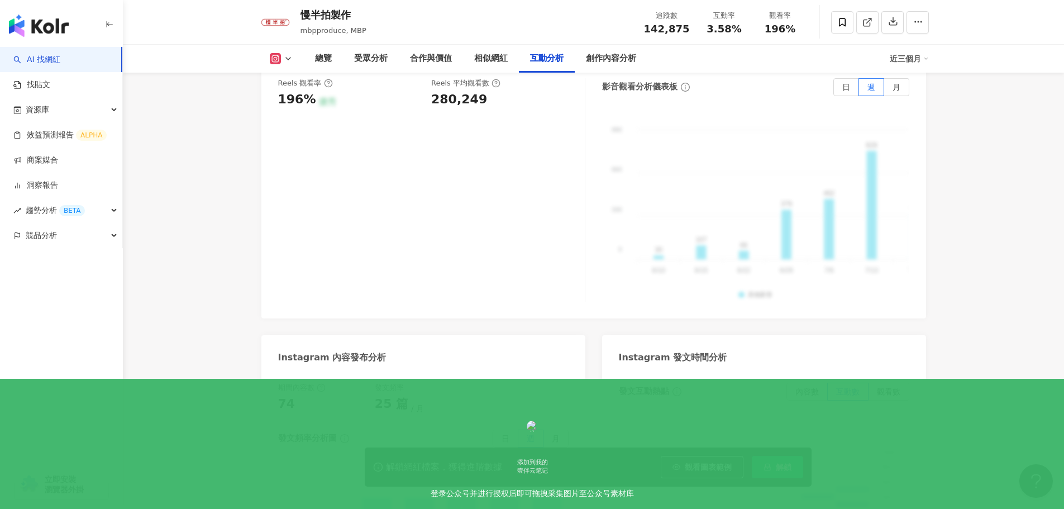
scroll to position [2604, 0]
